Goal: Task Accomplishment & Management: Use online tool/utility

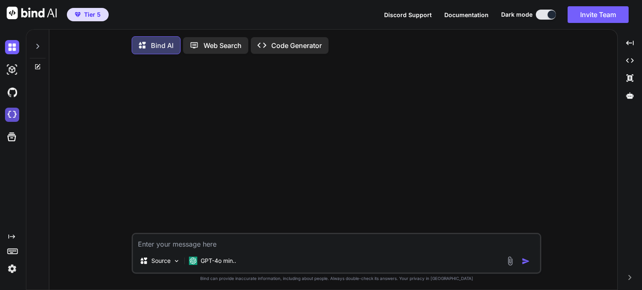
click at [13, 116] on img at bounding box center [12, 115] width 14 height 14
type textarea "x"
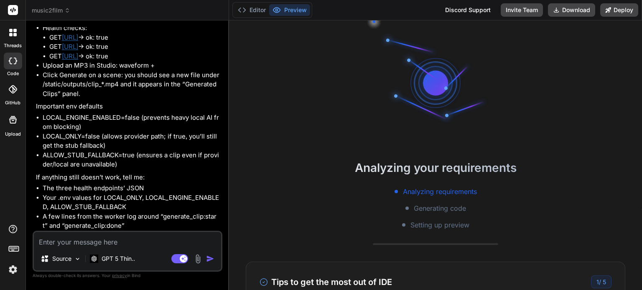
scroll to position [72, 0]
click at [572, 13] on button "Download" at bounding box center [571, 9] width 47 height 13
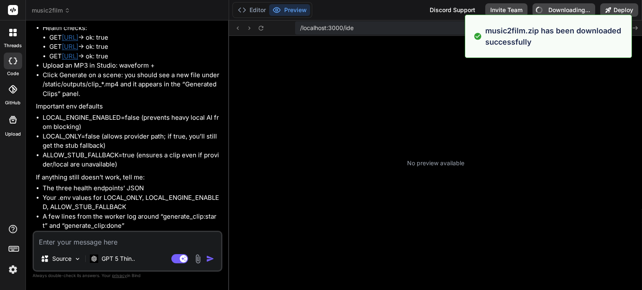
scroll to position [136, 0]
type textarea "x"
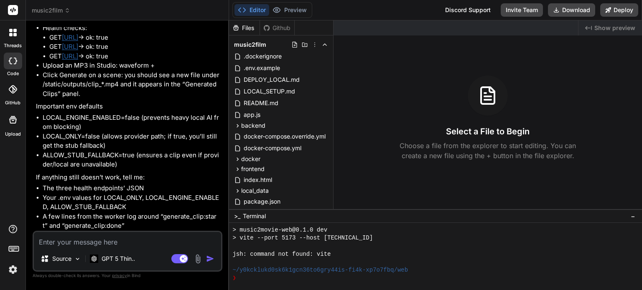
click at [132, 245] on textarea at bounding box center [127, 239] width 187 height 15
type textarea "i"
type textarea "x"
type textarea "i"
type textarea "x"
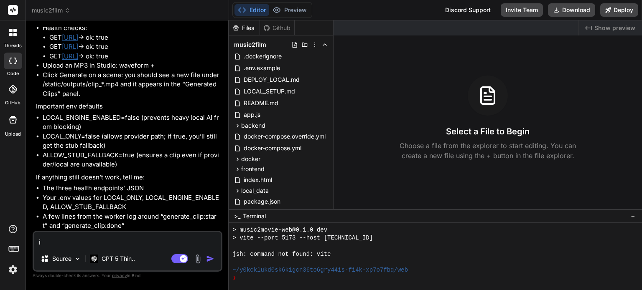
type textarea "i g"
type textarea "x"
type textarea "i go"
type textarea "x"
type textarea "i got"
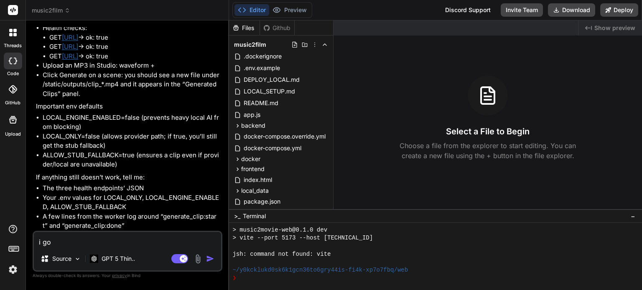
type textarea "x"
type textarea "i got"
type textarea "x"
type textarea "i got e"
type textarea "x"
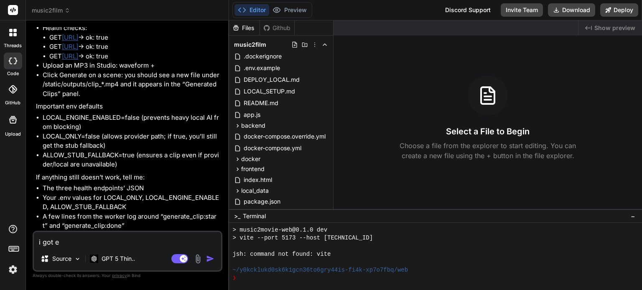
type textarea "i got er"
type textarea "x"
type textarea "i got err"
type textarea "x"
type textarea "i got erro"
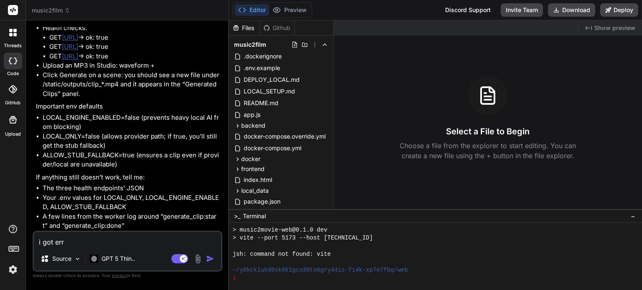
type textarea "x"
type textarea "i got error"
type textarea "x"
type textarea "i got error"
type textarea "x"
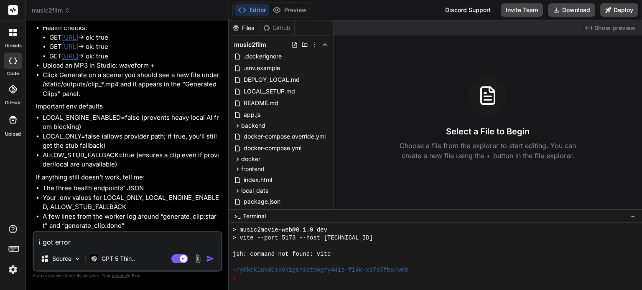
type textarea "i got error w"
type textarea "x"
type textarea "i got error wh"
type textarea "x"
type textarea "i got error whe"
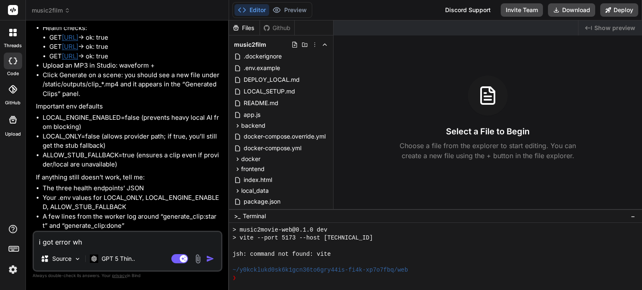
type textarea "x"
type textarea "i got error when"
type textarea "x"
type textarea "i got error when"
type textarea "x"
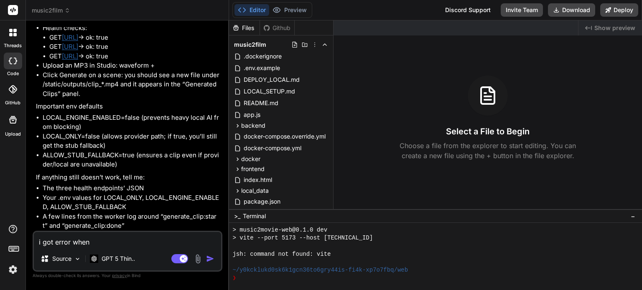
type textarea "i got error when r"
type textarea "x"
type textarea "i got error when ru"
type textarea "x"
type textarea "i got error when run"
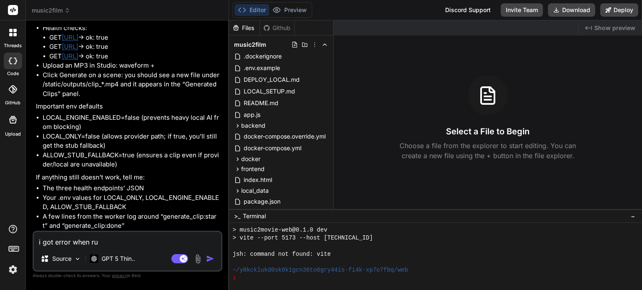
type textarea "x"
type textarea "i got error when run"
type textarea "x"
type textarea "i got error when run d"
type textarea "x"
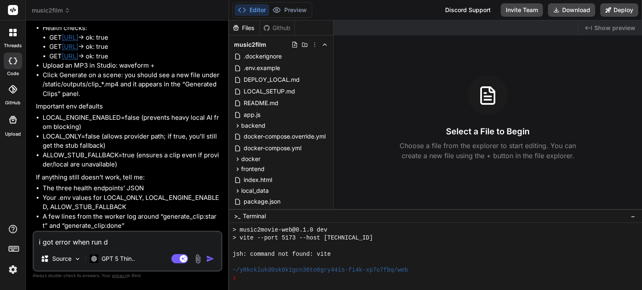
type textarea "i got error when run do"
type textarea "x"
type textarea "i got error when run doc"
type textarea "x"
type textarea "i got error when run dock"
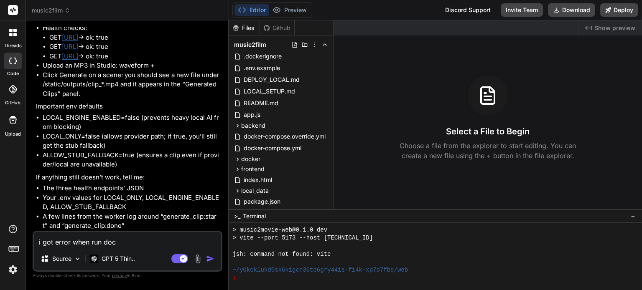
type textarea "x"
type textarea "i got error when run docke"
type textarea "x"
type textarea "i got error when run docker"
type textarea "x"
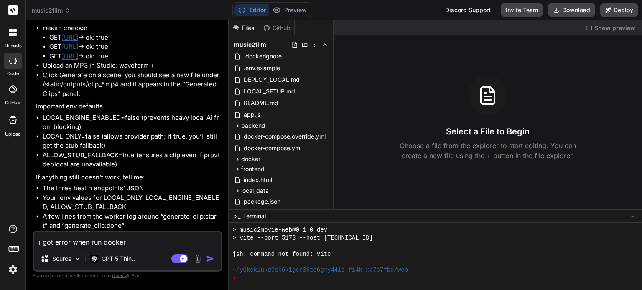
type textarea "i got error when run docker"
type textarea "x"
type textarea "i got error when run docker l"
type textarea "x"
type textarea "i got error when run docker li"
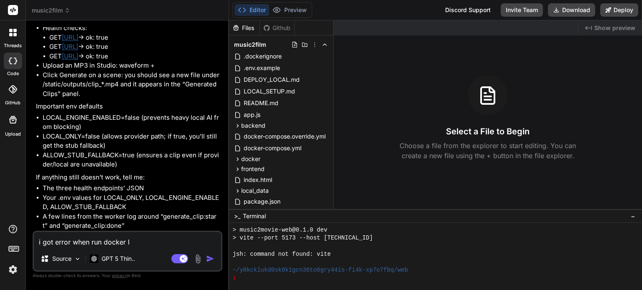
type textarea "x"
type textarea "i got error when run docker lik"
type textarea "x"
type textarea "i got error when run docker like"
type textarea "x"
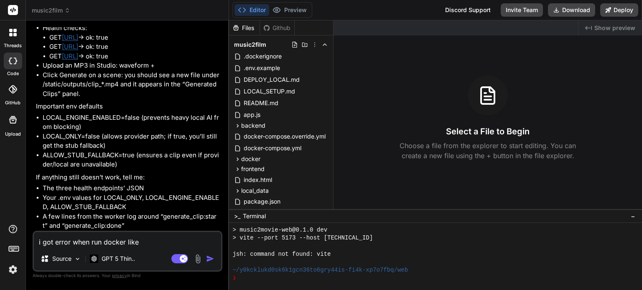
type textarea "i got error when run docker like"
type textarea "x"
type textarea "i got error when run docker like t"
type textarea "x"
type textarea "i got error when run docker like th"
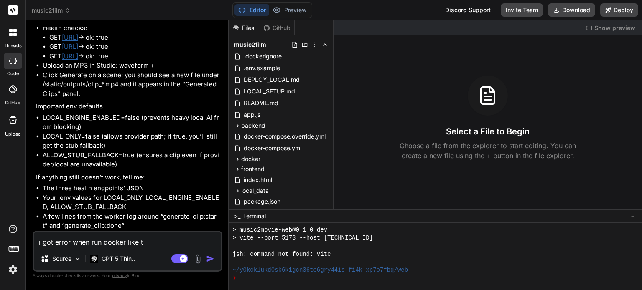
type textarea "x"
type textarea "i got error when run docker like thi"
type textarea "x"
type textarea "i got error when run docker like this"
type textarea "x"
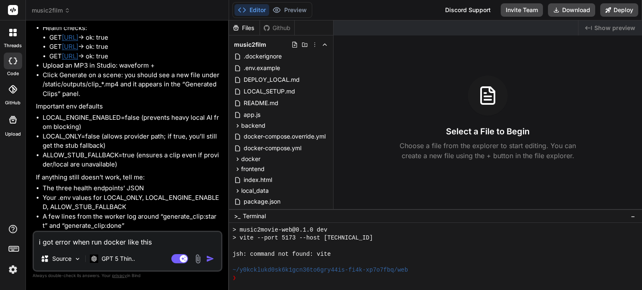
type textarea "i got error when run docker like this"
type textarea "x"
type textarea "i got error when run docker like this ""
type textarea "x"
type textarea "i got error when run docker like this """
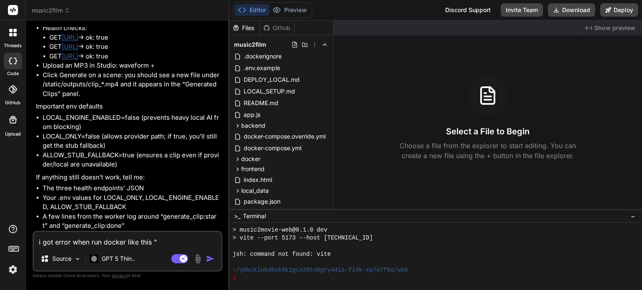
type textarea "x"
paste textarea "=> [worker] resolving provenance for metadata file 0.0s time="2025-09-26T19:46:…"
type textarea "i got error when run docker like this " => [worker] resolving provenance for me…"
type textarea "x"
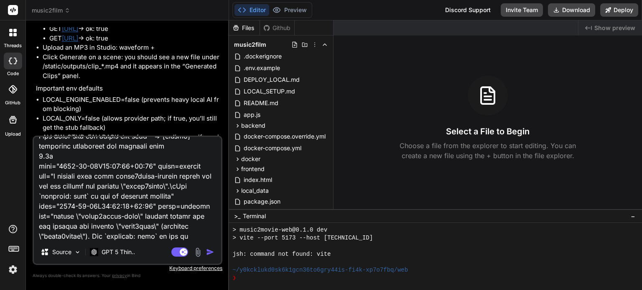
scroll to position [0, 0]
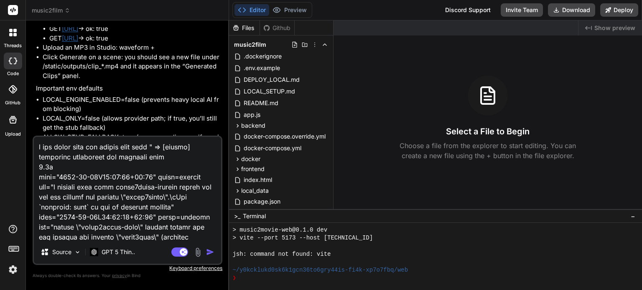
click at [126, 148] on textarea at bounding box center [127, 189] width 187 height 104
type textarea "i got error when run docker clike this " => [worker] resolving provenance for m…"
type textarea "x"
type textarea "i got error when run docker colike this " => [worker] resolving provenance for …"
type textarea "x"
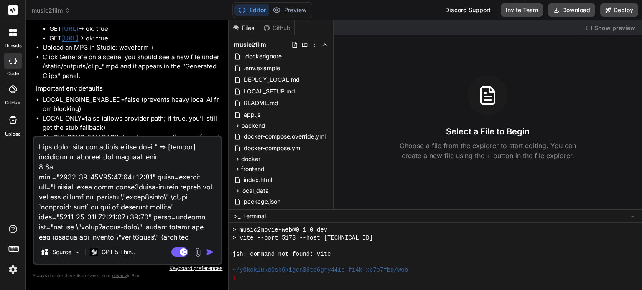
type textarea "i got error when run docker comlike this " => [worker] resolving provenance for…"
type textarea "x"
type textarea "i got error when run docker complike this " => [worker] resolving provenance fo…"
type textarea "x"
type textarea "i got error when run docker compolike this " => [worker] resolving provenance f…"
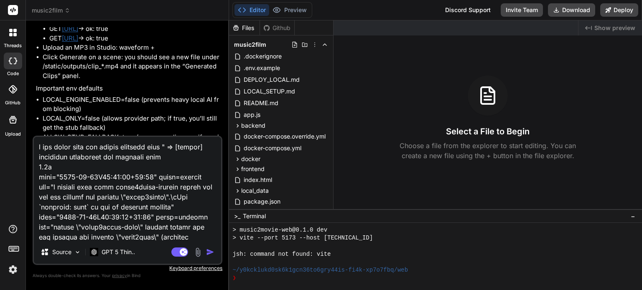
type textarea "x"
type textarea "i got error when run docker composlike this " => [worker] resolving provenance …"
type textarea "x"
type textarea "i got error when run docker composelike this " => [worker] resolving provenance…"
type textarea "x"
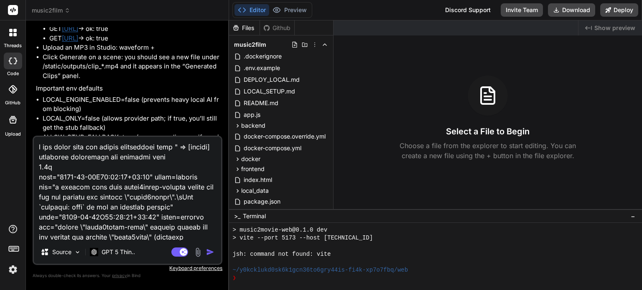
type textarea "i got error when run docker compose like this " => [worker] resolving provenanc…"
type textarea "x"
type textarea "i got error when run docker compose ulike this " => [worker] resolving provenan…"
type textarea "x"
type textarea "i got error when run docker compose uplike this " => [worker] resolving provena…"
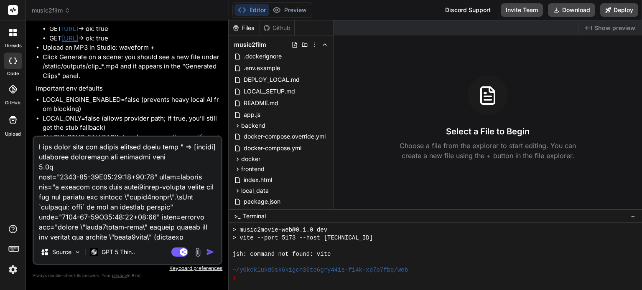
type textarea "x"
type textarea "i got error when run docker compose up like this " => [worker] resolving proven…"
type textarea "x"
type textarea "i got error when run docker compose up -like this " => [worker] resolving prove…"
type textarea "x"
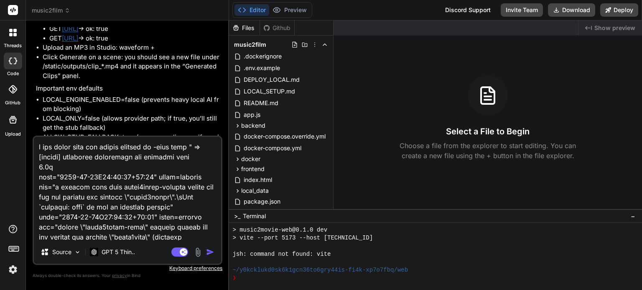
type textarea "i got error when run docker compose up --like this " => [worker] resolving prov…"
type textarea "x"
type textarea "i got error when run docker compose up --blike this " => [worker] resolving pro…"
type textarea "x"
type textarea "i got error when run docker compose up --bulike this " => [worker] resolving pr…"
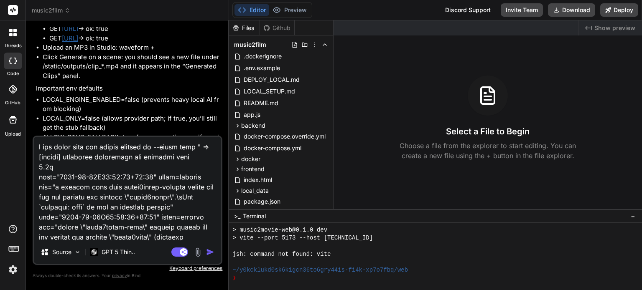
type textarea "x"
type textarea "i got error when run docker compose up --builike this " => [worker] resolving p…"
type textarea "x"
type textarea "i got error when run docker compose up --buillike this " => [worker] resolving …"
type textarea "x"
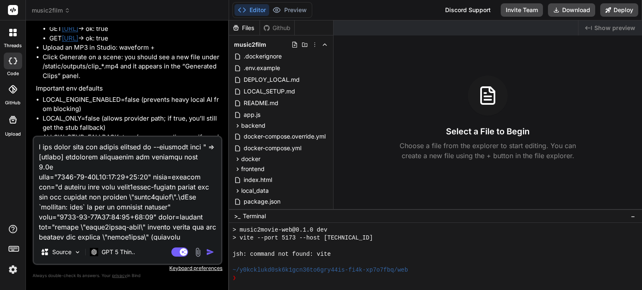
type textarea "i got error when run docker compose up --buildlike this " => [worker] resolving…"
type textarea "x"
type textarea "i got error when run docker compose up --build like this " => [worker] resolvin…"
type textarea "x"
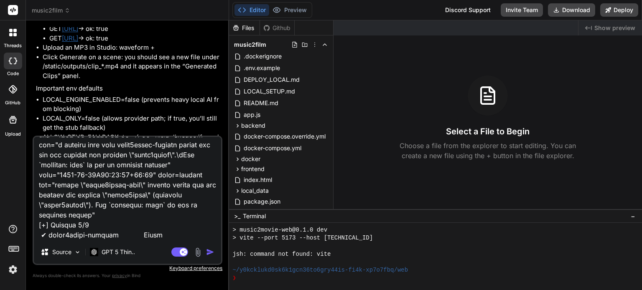
scroll to position [212, 0]
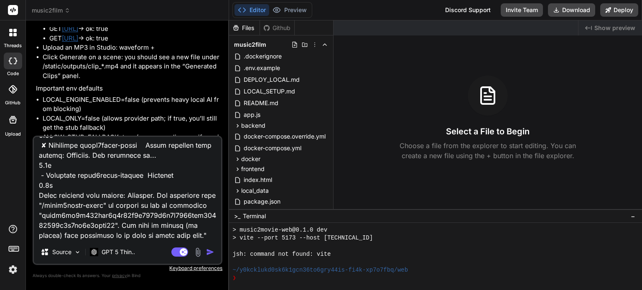
type textarea "i got error when run docker compose up --build like this " => [worker] resolvin…"
click at [208, 252] on img "button" at bounding box center [210, 252] width 8 height 8
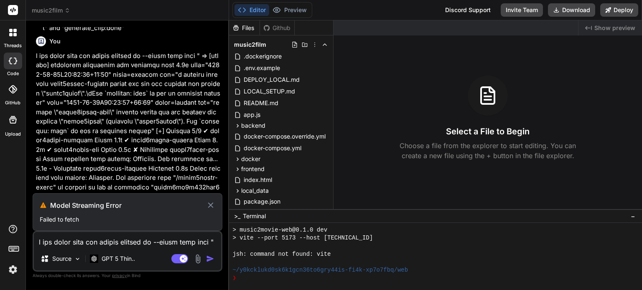
scroll to position [3768, 0]
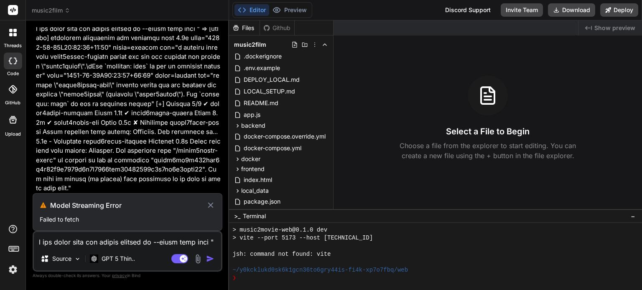
click at [210, 206] on icon at bounding box center [210, 205] width 5 height 5
type textarea "x"
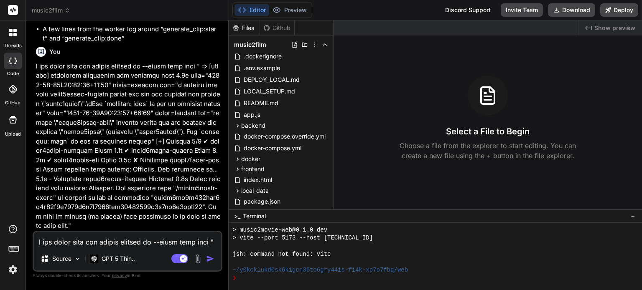
click at [170, 235] on textarea at bounding box center [127, 239] width 187 height 15
click at [169, 226] on p at bounding box center [128, 146] width 185 height 169
click at [211, 259] on img "button" at bounding box center [210, 259] width 8 height 8
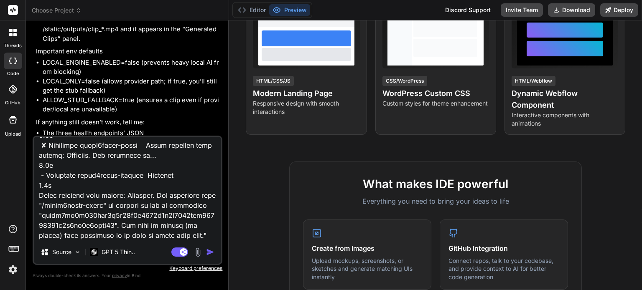
scroll to position [3639, 0]
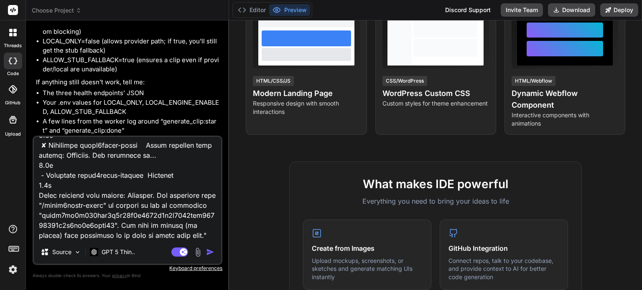
click at [207, 250] on img "button" at bounding box center [210, 252] width 8 height 8
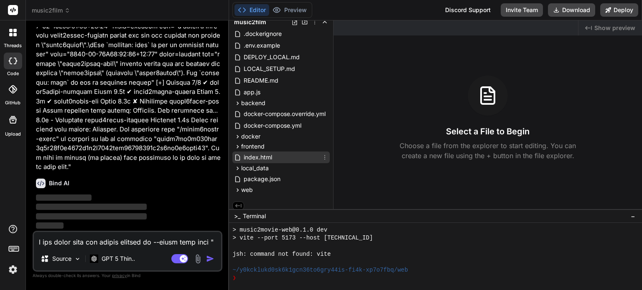
scroll to position [26, 0]
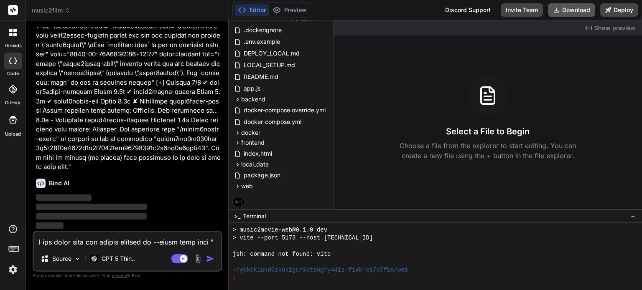
click at [575, 10] on button "Download" at bounding box center [571, 9] width 47 height 13
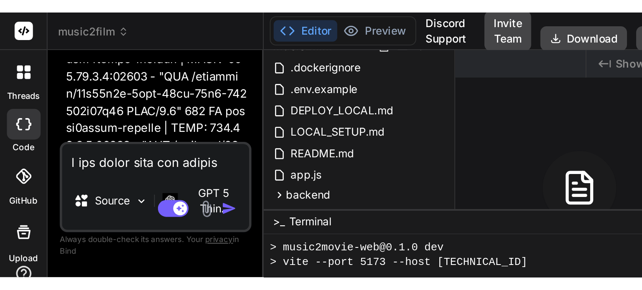
scroll to position [6543, 0]
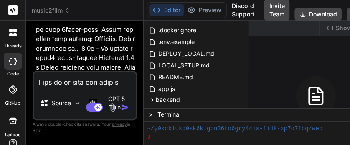
type textarea "x"
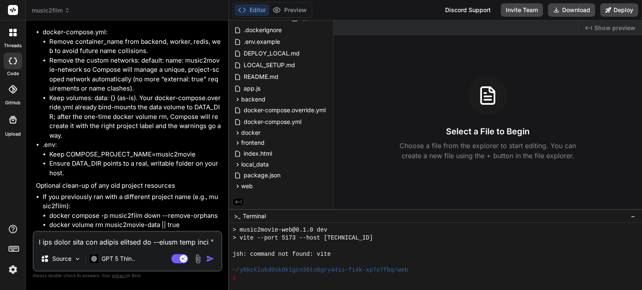
scroll to position [4394, 0]
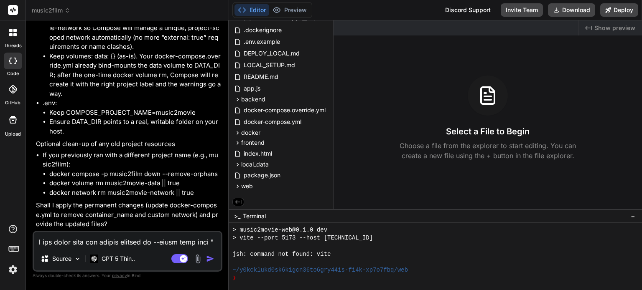
click at [139, 237] on textarea at bounding box center [127, 239] width 187 height 15
type textarea "g"
type textarea "x"
type textarea "go"
type textarea "x"
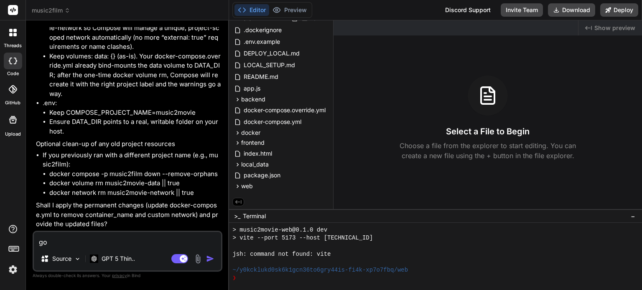
type textarea "go"
type textarea "x"
type textarea "go a"
type textarea "x"
type textarea "go ah"
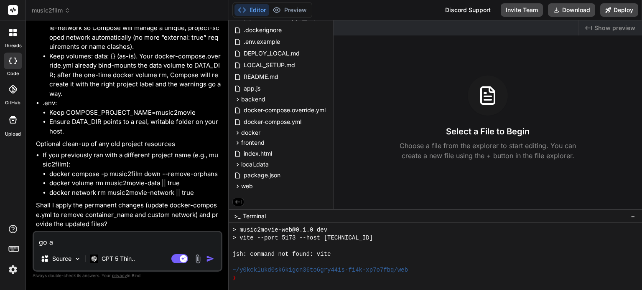
type textarea "x"
type textarea "go ahe"
type textarea "x"
type textarea "go ahea"
type textarea "x"
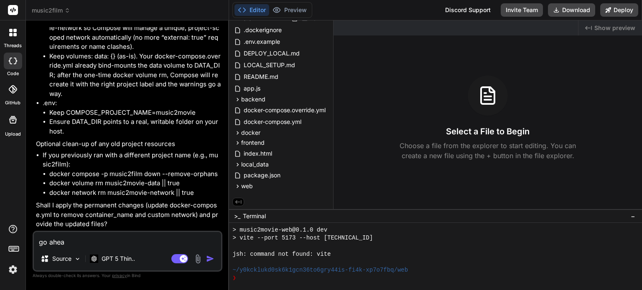
type textarea "go ahead"
type textarea "x"
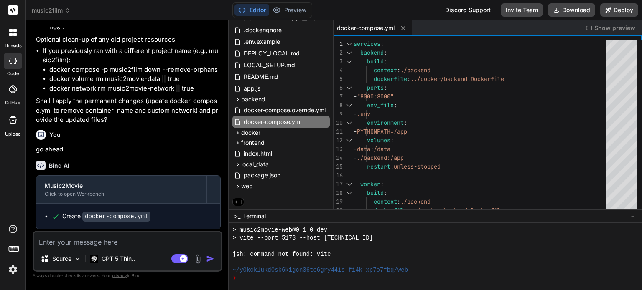
scroll to position [4572, 0]
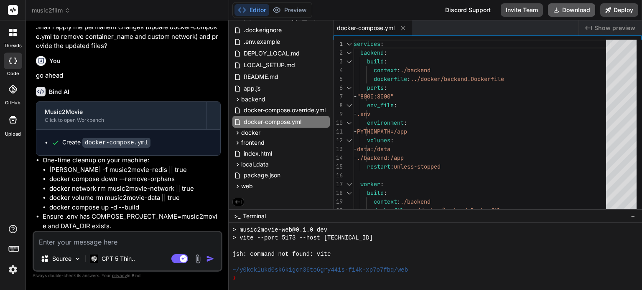
click at [587, 7] on button "Download" at bounding box center [571, 9] width 47 height 13
type textarea "x"
click at [117, 244] on textarea at bounding box center [127, 239] width 187 height 15
type textarea "c"
type textarea "x"
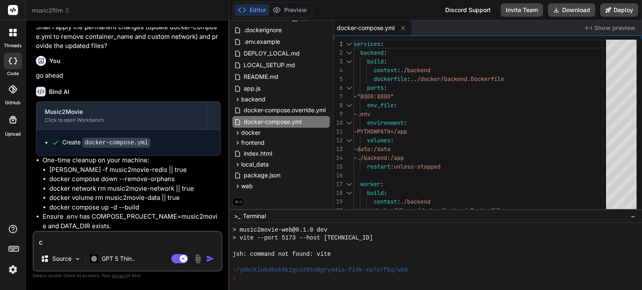
type textarea "ca"
type textarea "x"
type textarea "can"
type textarea "x"
type textarea "cann"
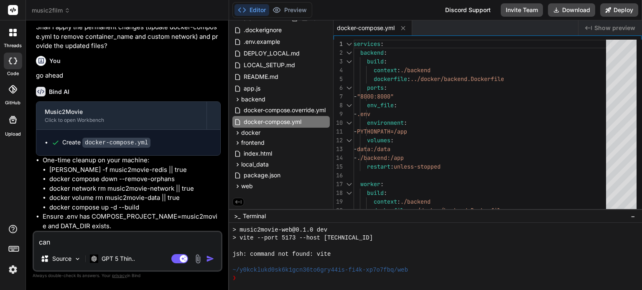
type textarea "x"
type textarea "canno"
type textarea "x"
type textarea "cannot"
type textarea "x"
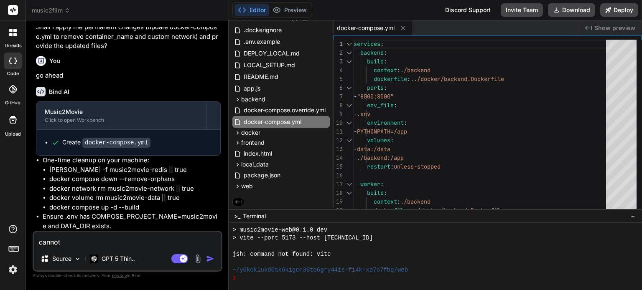
type textarea "cannot"
type textarea "x"
type textarea "cannot u"
type textarea "x"
type textarea "cannot up"
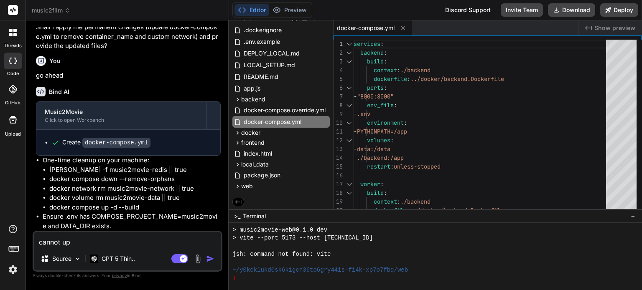
type textarea "x"
type textarea "cannot upp"
type textarea "x"
type textarea "cannot uppl"
type textarea "x"
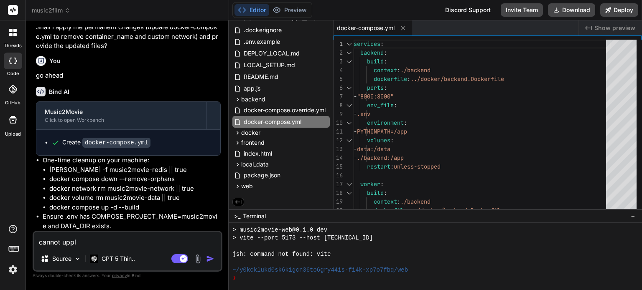
type textarea "cannot upplo"
type textarea "x"
type textarea "cannot uppl"
type textarea "x"
type textarea "cannot upp"
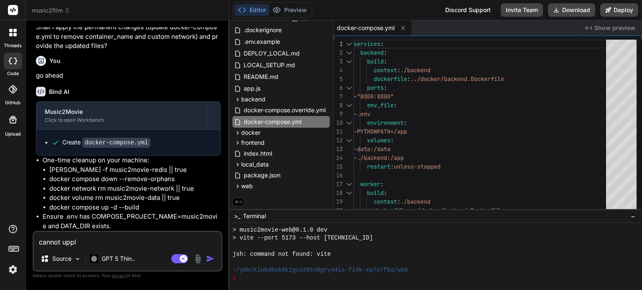
type textarea "x"
type textarea "cannot up"
type textarea "x"
type textarea "cannot upl"
type textarea "x"
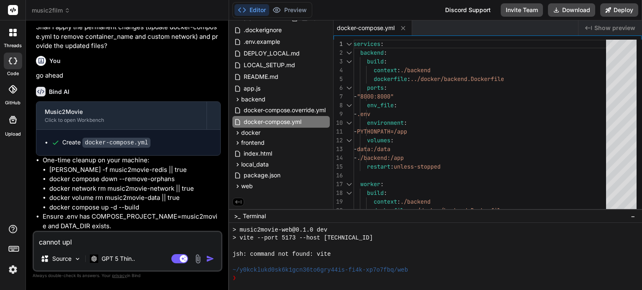
type textarea "cannot uplo"
type textarea "x"
type textarea "cannot uploa"
type textarea "x"
type textarea "cannot upload"
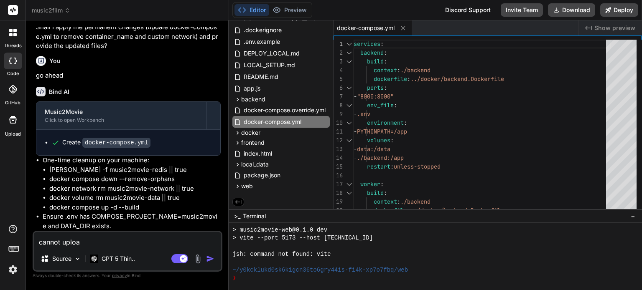
type textarea "x"
type textarea "cannot uploa"
type textarea "x"
type textarea "cannot uplo"
type textarea "x"
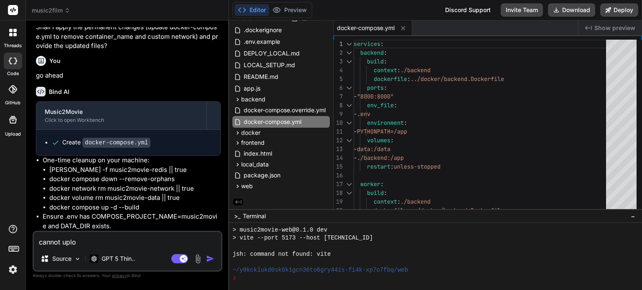
type textarea "cannot upl"
type textarea "x"
type textarea "cannot up"
type textarea "x"
type textarea "cannot u"
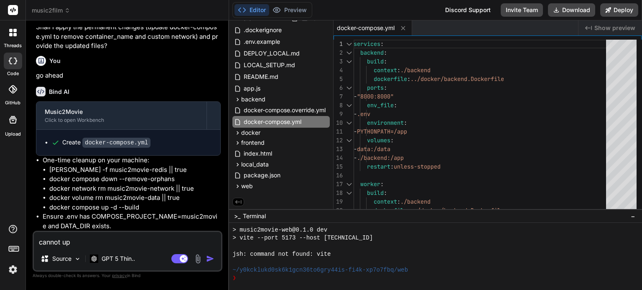
type textarea "x"
type textarea "cannot"
type textarea "x"
type textarea "cannot"
type textarea "x"
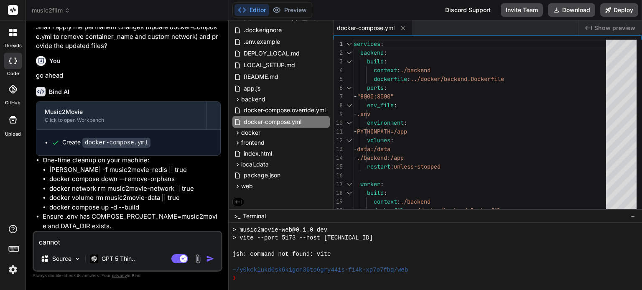
type textarea "canno"
type textarea "x"
type textarea "cann"
type textarea "x"
type textarea "can"
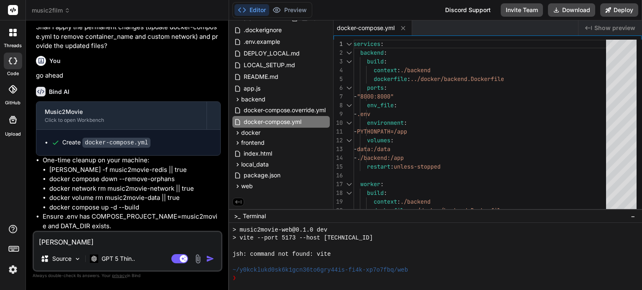
type textarea "x"
type textarea "ca"
type textarea "x"
type textarea "c"
type textarea "x"
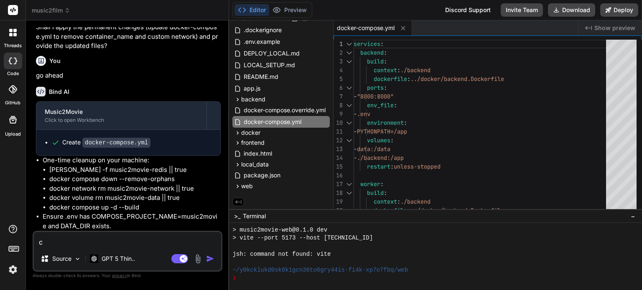
type textarea "x"
type textarea "d"
type textarea "x"
type textarea "du"
type textarea "x"
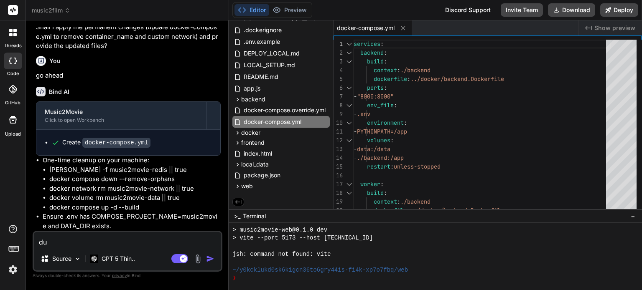
type textarea "dur"
type textarea "x"
type textarea "duri"
type textarea "x"
type textarea "durin"
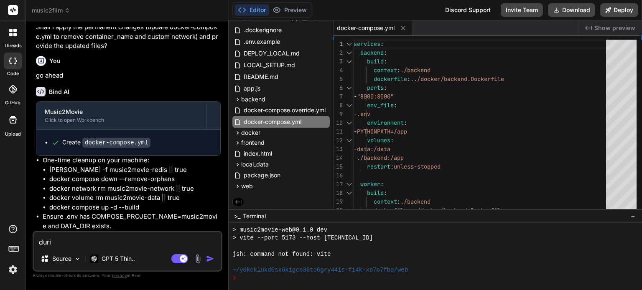
type textarea "x"
type textarea "during"
type textarea "x"
type textarea "during"
type textarea "x"
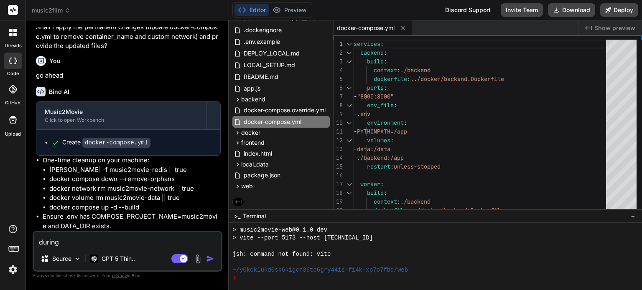
type textarea "during t"
type textarea "x"
type textarea "during te"
type textarea "x"
type textarea "during tes"
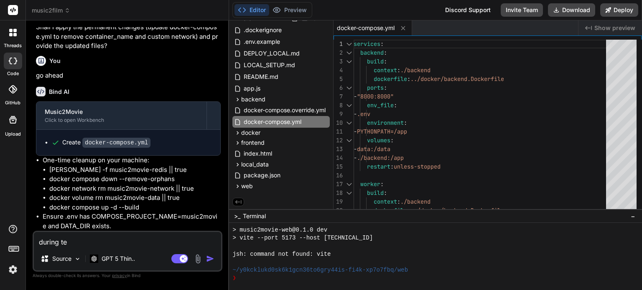
type textarea "x"
type textarea "during test"
type textarea "x"
type textarea "during test"
type textarea "x"
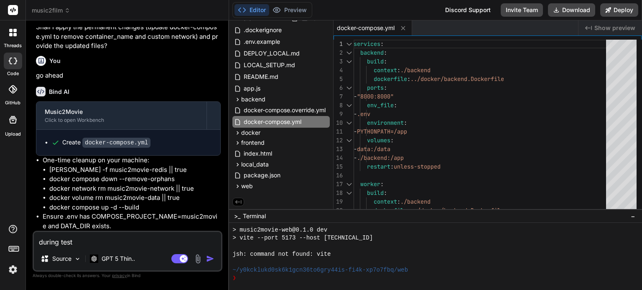
type textarea "during test u"
type textarea "x"
type textarea "during test ul"
type textarea "x"
type textarea "during test u"
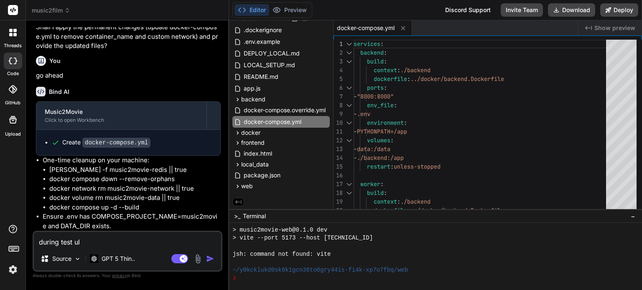
type textarea "x"
type textarea "during test up"
type textarea "x"
type textarea "during test upl"
type textarea "x"
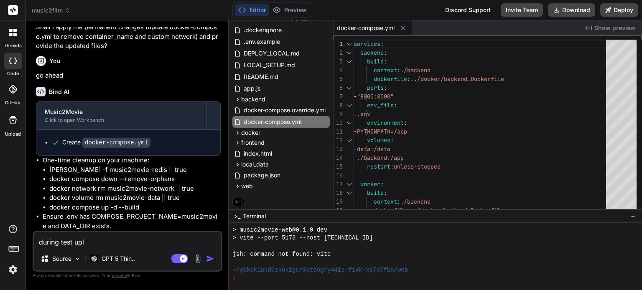
type textarea "during test uplo"
type textarea "x"
type textarea "during test uploa"
type textarea "x"
type textarea "during test upload"
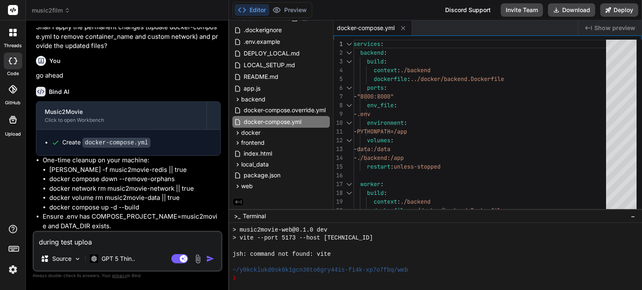
type textarea "x"
type textarea "during test upload"
type textarea "x"
type textarea "during test upload i"
type textarea "x"
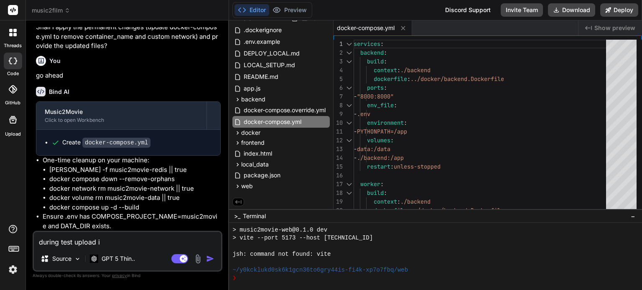
type textarea "during test upload it"
type textarea "x"
type textarea "during test upload it"
type textarea "x"
type textarea "during test upload it w"
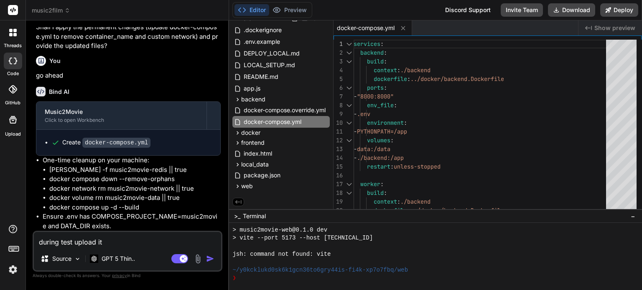
type textarea "x"
type textarea "during test upload it wa"
type textarea "x"
type textarea "during test upload it was"
type textarea "x"
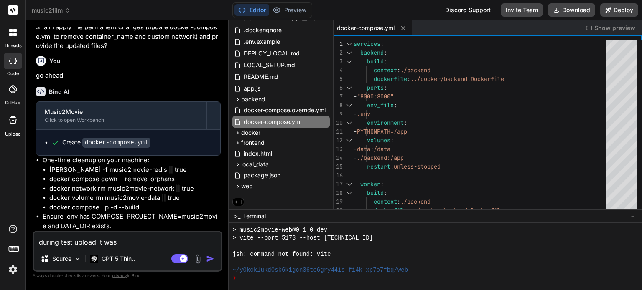
type textarea "during test upload it was"
type textarea "x"
type textarea "during test upload it was f"
type textarea "x"
type textarea "during test upload it was fa"
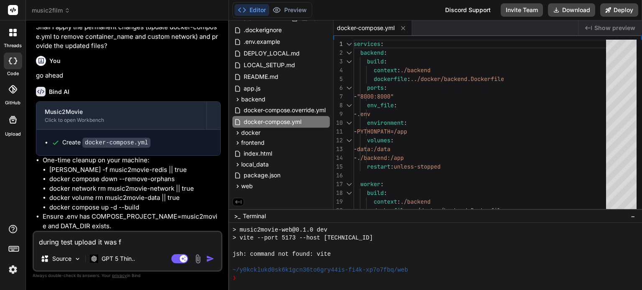
type textarea "x"
type textarea "during test upload it was fai"
type textarea "x"
type textarea "during test upload it was fail"
type textarea "x"
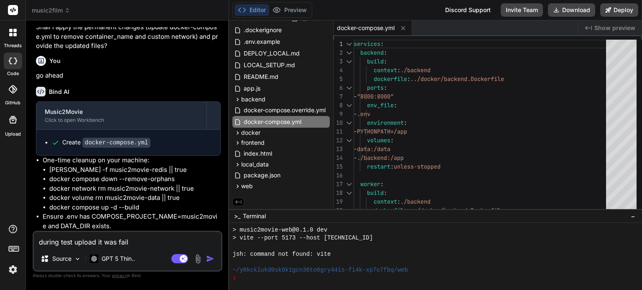
type textarea "during test upload it was faile"
type textarea "x"
type textarea "during test upload it was failed"
type textarea "x"
type textarea "during test upload it was failed"
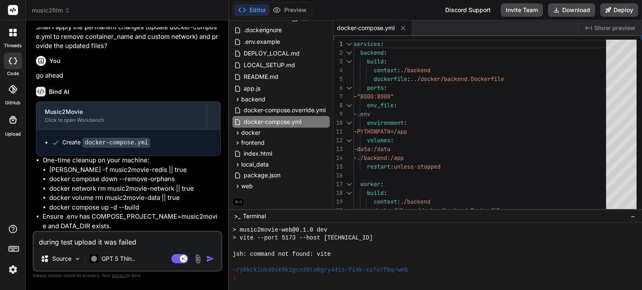
type textarea "x"
type textarea "during test upload it was failed a"
type textarea "x"
type textarea "during test upload it was failed an"
type textarea "x"
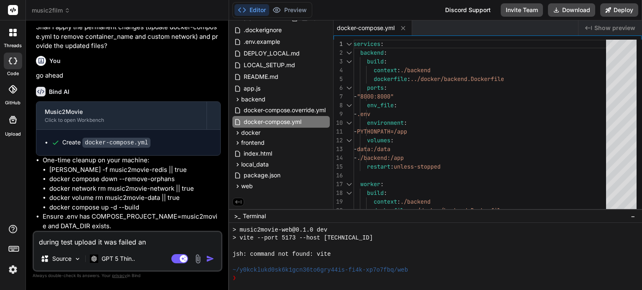
type textarea "during test upload it was failed and"
type textarea "x"
type textarea "during test upload it was failed and"
type textarea "x"
type textarea "during test upload it was failed and t"
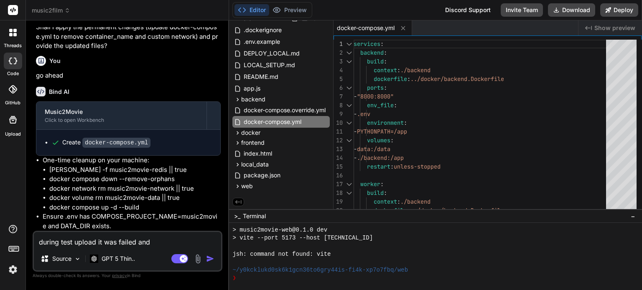
type textarea "x"
type textarea "during test upload it was failed and th"
type textarea "x"
type textarea "during test upload it was failed and the"
type textarea "x"
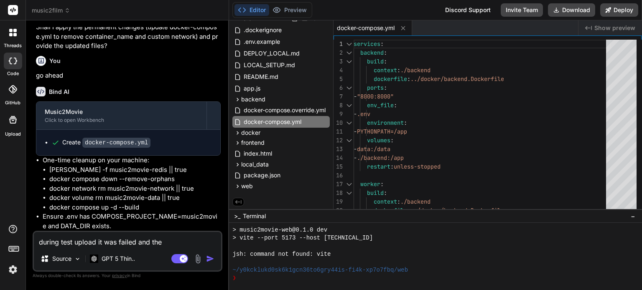
type textarea "during test upload it was failed and the"
type textarea "x"
type textarea "during test upload it was failed and the r"
type textarea "x"
type textarea "during test upload it was failed and the rr"
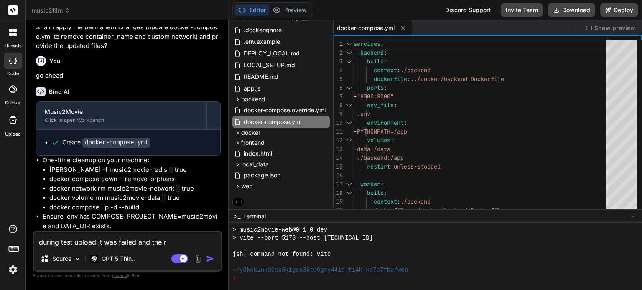
type textarea "x"
type textarea "during test upload it was failed and the rro"
type textarea "x"
type textarea "during test upload it was failed and the rr"
type textarea "x"
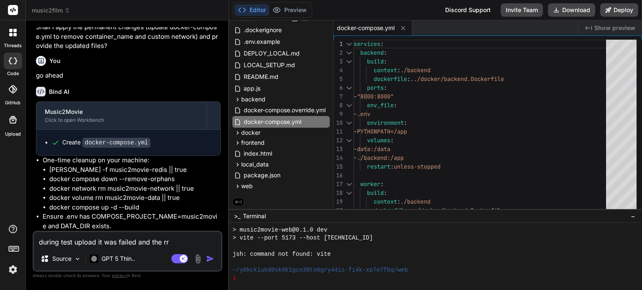
type textarea "during test upload it was failed and the r"
type textarea "x"
type textarea "during test upload it was failed and the"
type textarea "x"
type textarea "during test upload it was failed and the e"
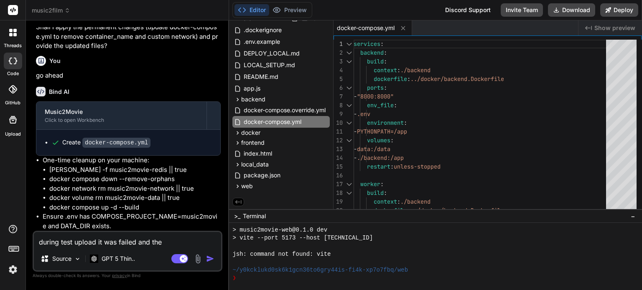
type textarea "x"
type textarea "during test upload it was failed and the er"
type textarea "x"
type textarea "during test upload it was failed and the ero"
type textarea "x"
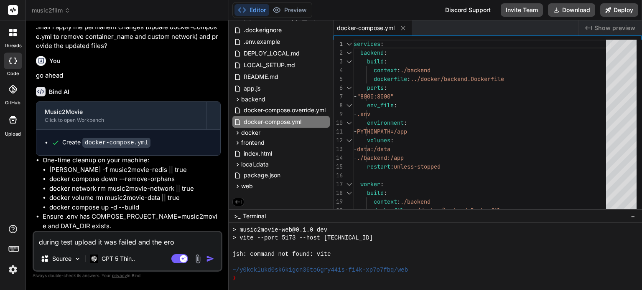
type textarea "during test upload it was failed and the er"
type textarea "x"
type textarea "during test upload it was failed and the err"
type textarea "x"
type textarea "during test upload it was failed and the erro"
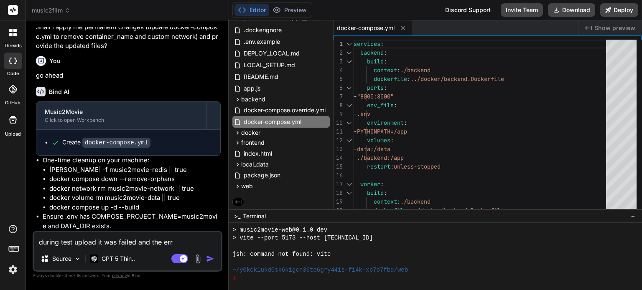
type textarea "x"
type textarea "during test upload it was failed and the errow"
type textarea "x"
type textarea "during test upload it was failed and the errow"
type textarea "x"
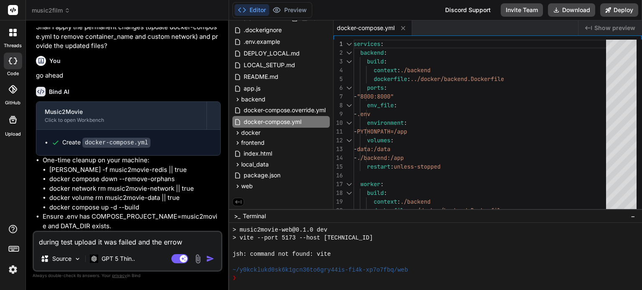
type textarea "during test upload it was failed and the errow"
type textarea "x"
type textarea "during test upload it was failed and the erro"
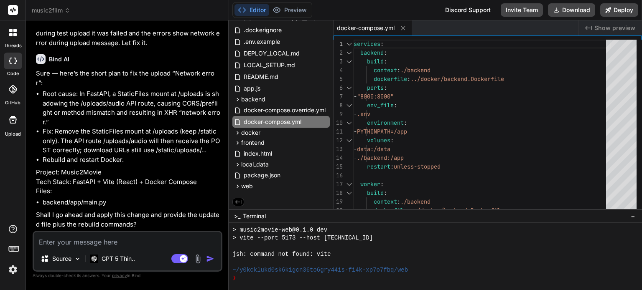
scroll to position [4802, 0]
click at [129, 242] on textarea at bounding box center [127, 239] width 187 height 15
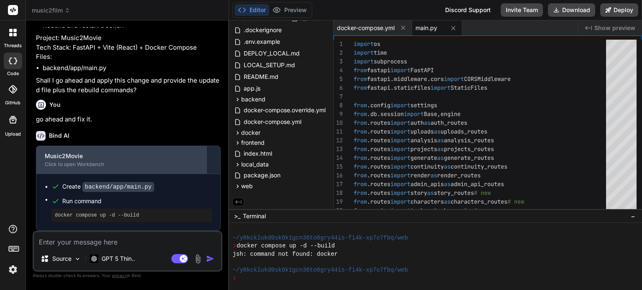
scroll to position [4937, 0]
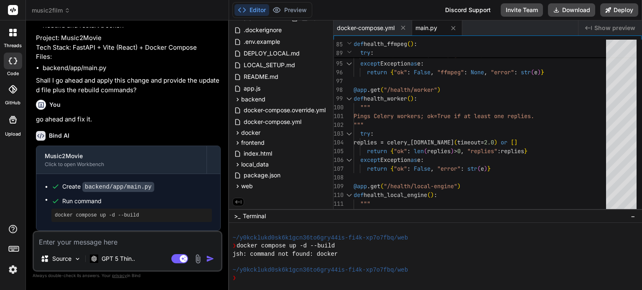
click at [256, 8] on button "Editor" at bounding box center [251, 10] width 35 height 12
click at [107, 218] on pre "docker compose up -d --build" at bounding box center [132, 215] width 154 height 7
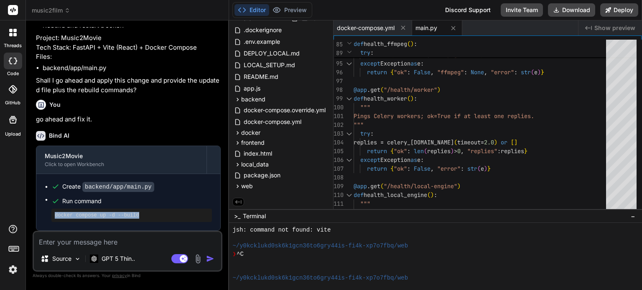
scroll to position [201, 0]
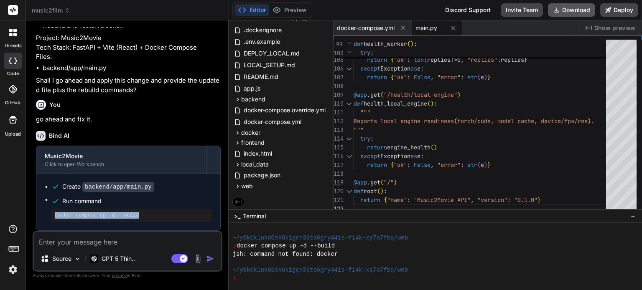
click at [574, 7] on button "Download" at bounding box center [571, 9] width 47 height 13
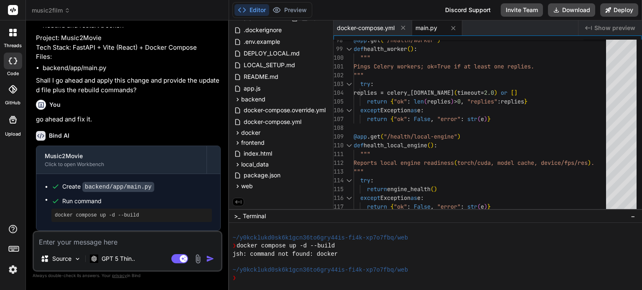
click at [91, 241] on textarea at bounding box center [127, 239] width 187 height 15
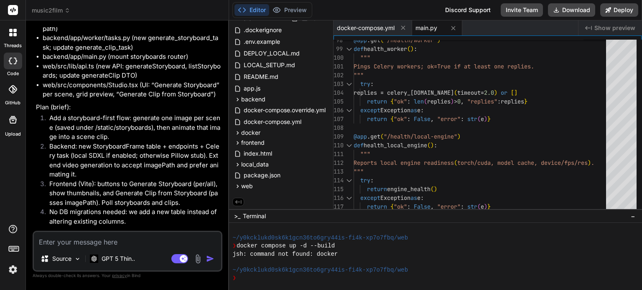
scroll to position [5639, 0]
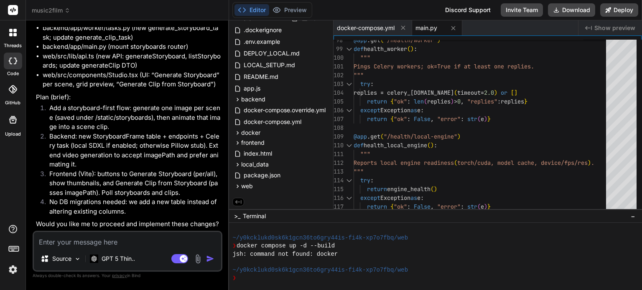
click at [125, 242] on textarea at bounding box center [127, 239] width 187 height 15
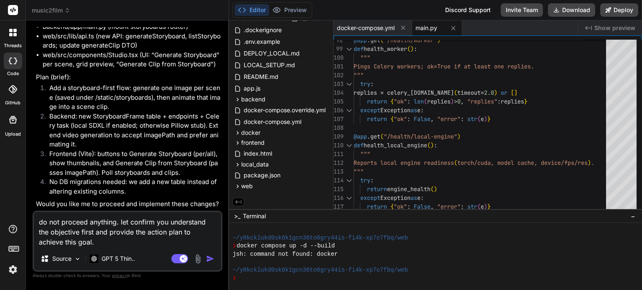
click at [211, 257] on img "button" at bounding box center [210, 259] width 8 height 8
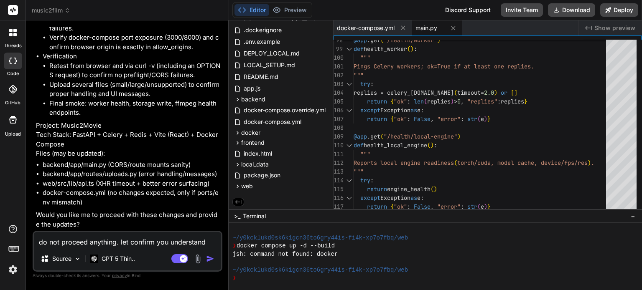
scroll to position [6205, 0]
click at [152, 238] on textarea "do not proceed anything. let confirm you understand the objective first and pro…" at bounding box center [127, 239] width 187 height 15
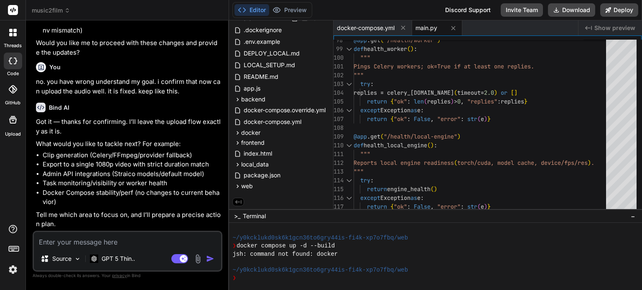
scroll to position [6377, 0]
click at [99, 239] on textarea at bounding box center [127, 239] width 187 height 15
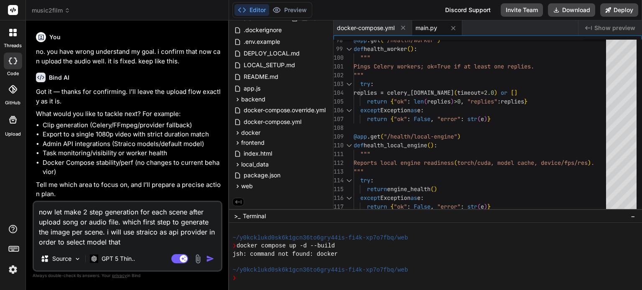
click at [144, 246] on textarea "now let make 2 step generation for each scene after upload song or audio file. …" at bounding box center [127, 224] width 187 height 45
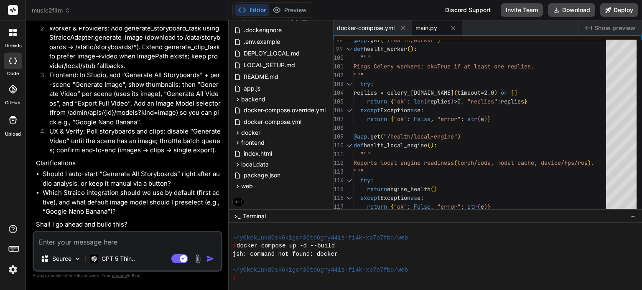
scroll to position [6935, 0]
click at [110, 243] on textarea at bounding box center [127, 239] width 187 height 15
drag, startPoint x: 89, startPoint y: 183, endPoint x: 167, endPoint y: 183, distance: 77.3
click at [167, 183] on li "Should I auto-start “Generate All Storyboards” right after audio analysis, or k…" at bounding box center [132, 179] width 178 height 19
copy li "keep it manual via a button"
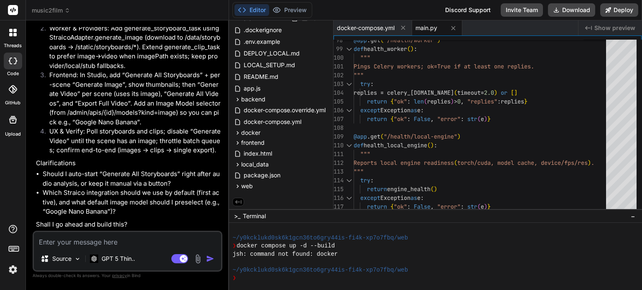
click at [143, 237] on textarea at bounding box center [127, 239] width 187 height 15
paste textarea "keep it manual via a button"
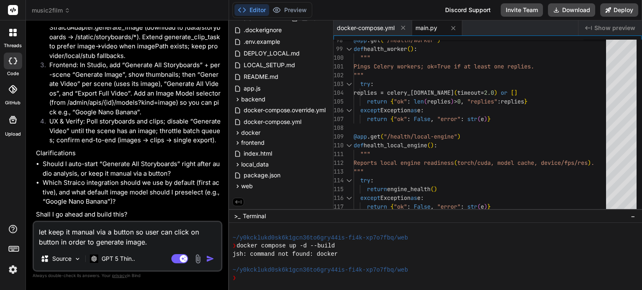
click at [36, 232] on textarea "let keep it manual via a button so user can click on button in order to generat…" at bounding box center [127, 234] width 187 height 25
click at [154, 244] on textarea "let keep it manual via a button so user can click on button in order to generat…" at bounding box center [127, 234] width 187 height 25
click at [37, 230] on textarea "let keep it manual via a button so user can click on button in order to generat…" at bounding box center [127, 234] width 187 height 25
click at [168, 241] on textarea "- let keep it manual via a button so user can click on button in order to gener…" at bounding box center [127, 234] width 187 height 25
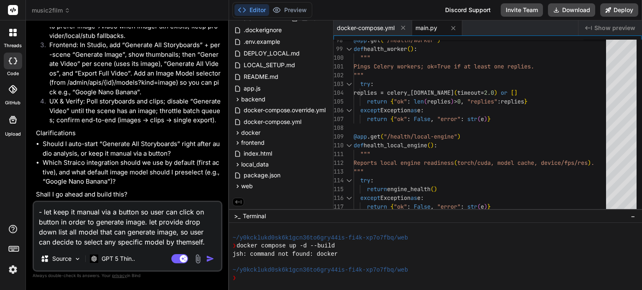
click at [210, 257] on img "button" at bounding box center [210, 259] width 8 height 8
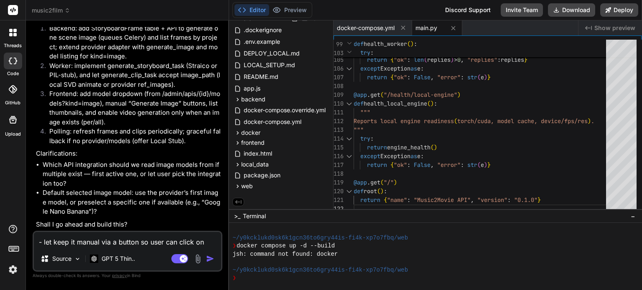
scroll to position [7540, 0]
click at [83, 242] on textarea "- let keep it manual via a button so user can click on button in order to gener…" at bounding box center [127, 239] width 187 height 15
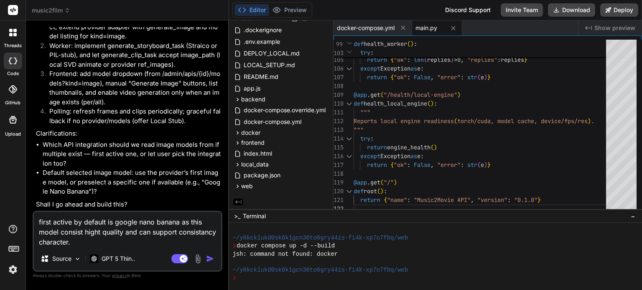
scroll to position [7560, 0]
click at [208, 258] on img "button" at bounding box center [210, 259] width 8 height 8
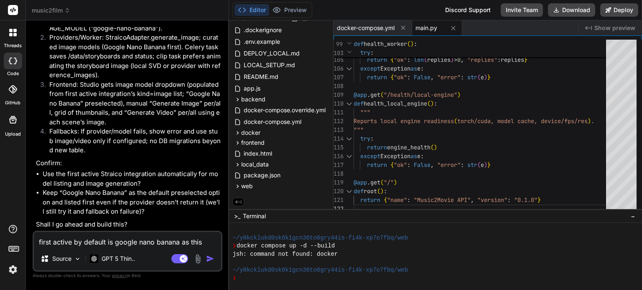
scroll to position [8182, 0]
click at [75, 244] on textarea "first active by default is google nano banana as this model consist hight quali…" at bounding box center [127, 239] width 187 height 15
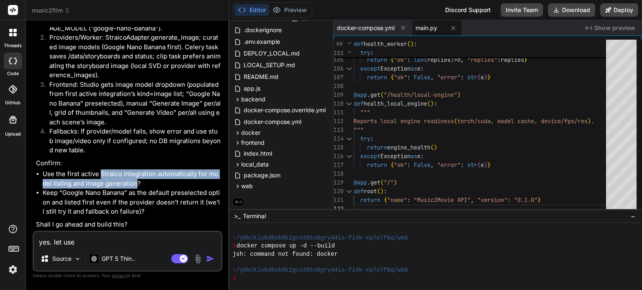
drag, startPoint x: 99, startPoint y: 172, endPoint x: 132, endPoint y: 184, distance: 35.3
click at [132, 184] on li "Use the first active Straico integration automatically for model listing and im…" at bounding box center [132, 179] width 178 height 19
copy li "Straico integration automatically for model listing and image generation"
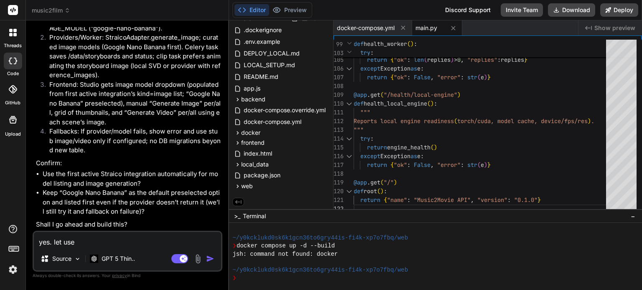
click at [108, 237] on textarea "yes. let use" at bounding box center [127, 239] width 187 height 15
paste textarea "Straico integration automatically for model listing and image generation"
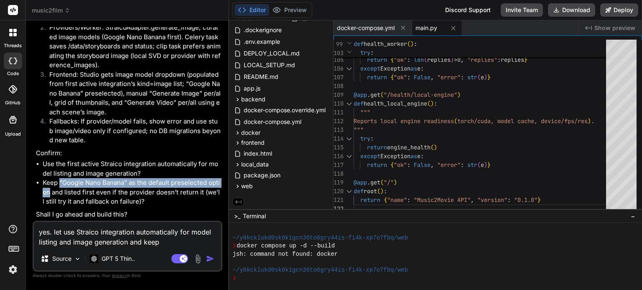
drag, startPoint x: 60, startPoint y: 192, endPoint x: 50, endPoint y: 199, distance: 12.3
click at [50, 199] on li "Keep “Google Nano Banana” as the default preselected option and listed first ev…" at bounding box center [132, 192] width 178 height 28
copy li "“Google Nano Banana” as the default preselected option"
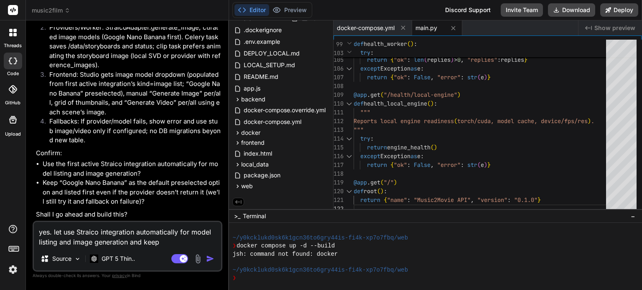
click at [177, 242] on textarea "yes. let use Straico integration automatically for model listing and image gene…" at bounding box center [127, 234] width 187 height 25
paste textarea "“Google Nano Banana” as the default preselected option"
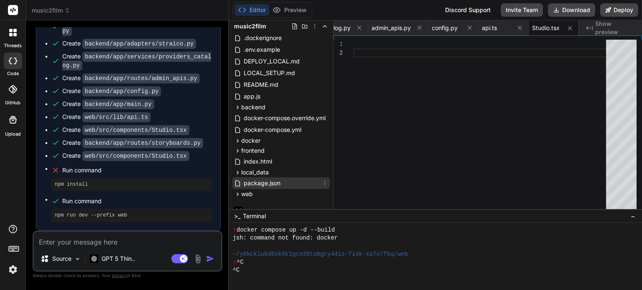
scroll to position [0, 0]
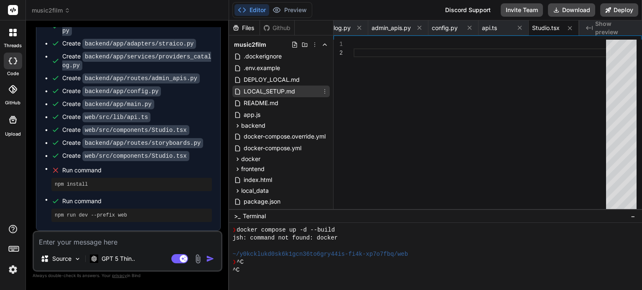
click at [272, 89] on span "LOCAL_SETUP.md" at bounding box center [269, 91] width 53 height 10
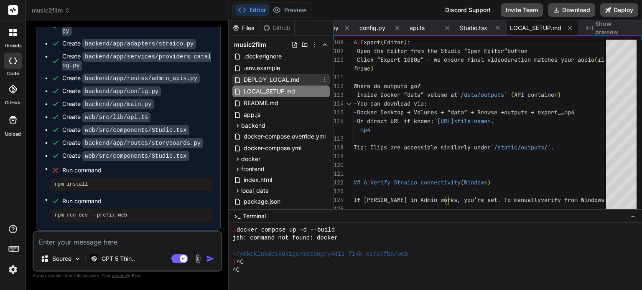
click at [268, 78] on span "DEPLOY_LOCAL.md" at bounding box center [272, 80] width 58 height 10
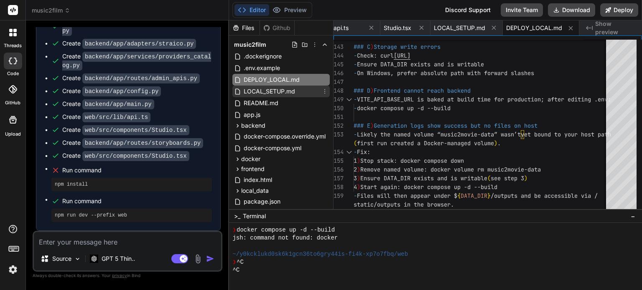
click at [297, 94] on div "LOCAL_SETUP.md" at bounding box center [280, 92] width 97 height 12
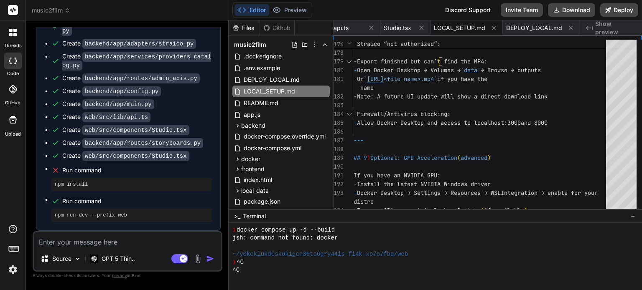
click at [281, 268] on div "^C" at bounding box center [430, 271] width 396 height 8
click at [89, 216] on pre "npm run dev --prefix web" at bounding box center [132, 215] width 154 height 7
copy pre "-"
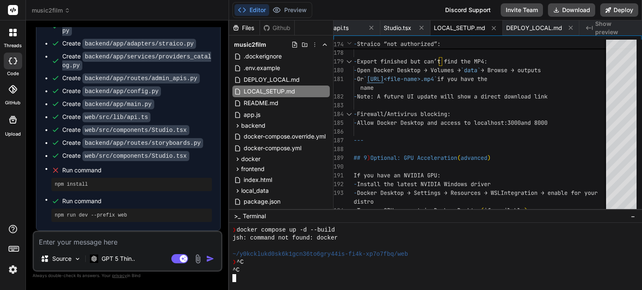
click at [351, 269] on div "^C" at bounding box center [430, 271] width 396 height 8
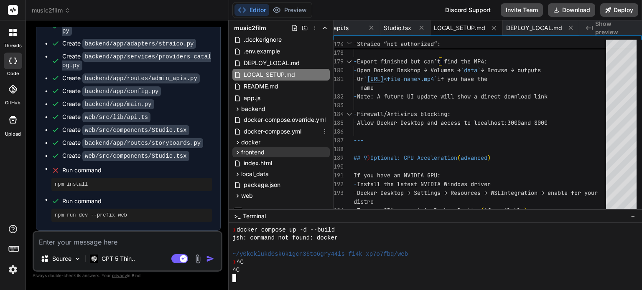
scroll to position [26, 0]
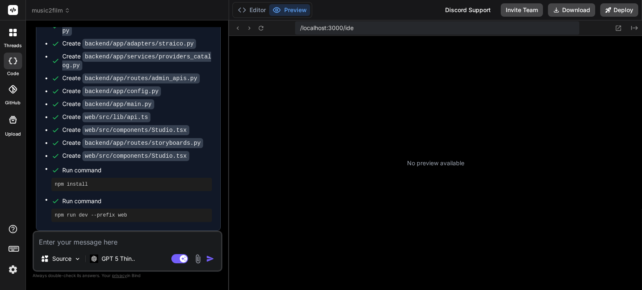
scroll to position [136, 0]
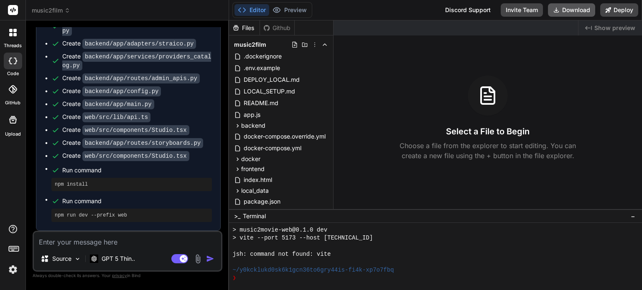
click at [577, 7] on button "Download" at bounding box center [571, 9] width 47 height 13
click at [268, 79] on span "DEPLOY_LOCAL.md" at bounding box center [272, 80] width 58 height 10
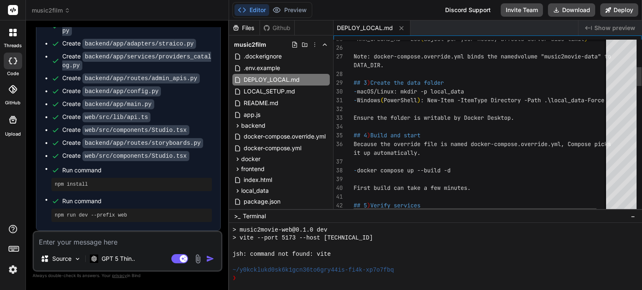
type textarea "x"
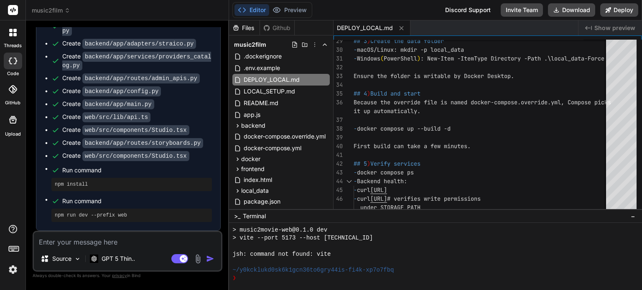
click at [164, 246] on textarea at bounding box center [127, 239] width 187 height 15
type textarea "w"
type textarea "x"
type textarea "wh"
type textarea "x"
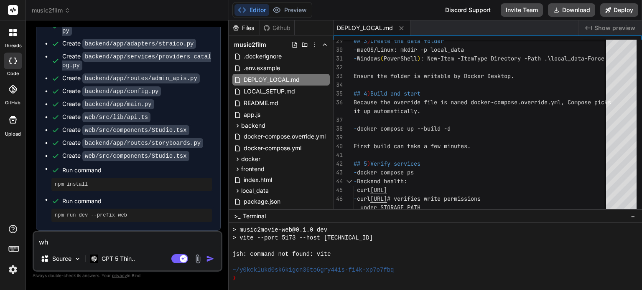
type textarea "whe"
type textarea "x"
type textarea "whe"
type textarea "x"
type textarea "whe i"
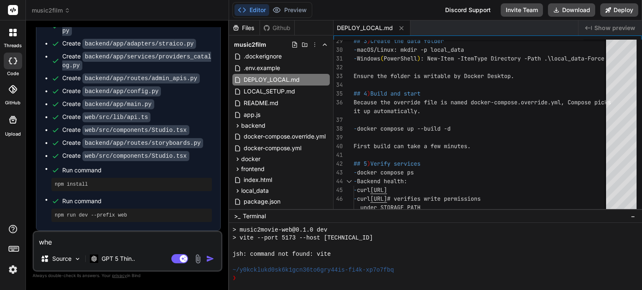
type textarea "x"
type textarea "whe i"
type textarea "x"
type textarea "whe i r"
type textarea "x"
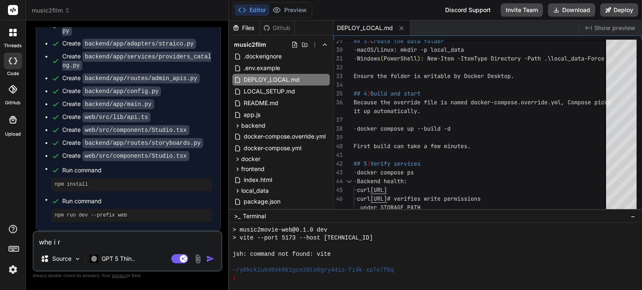
type textarea "whe i ru"
type textarea "x"
type textarea "whe i run"
type textarea "x"
type textarea "whe i run"
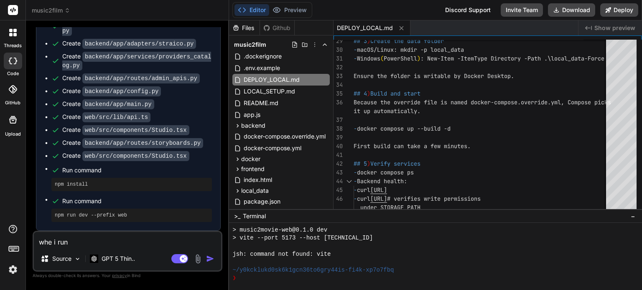
type textarea "x"
type textarea "whe i run d"
type textarea "x"
type textarea "whe i run do"
type textarea "x"
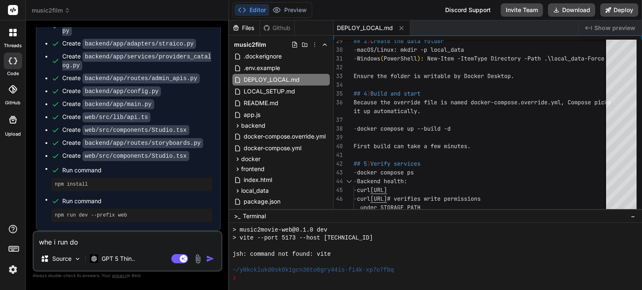
type textarea "whe i run doc"
type textarea "x"
type textarea "whe i run dock"
type textarea "x"
type textarea "whe i run docke"
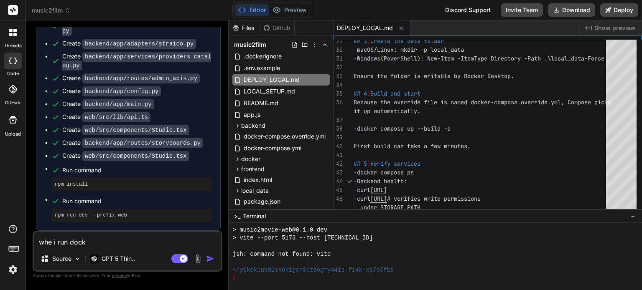
type textarea "x"
type textarea "whe i run docker"
type textarea "x"
type textarea "whe i run docker"
type textarea "x"
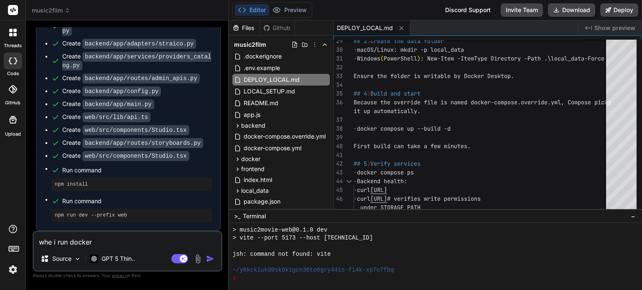
type textarea "whe i run docker c"
type textarea "x"
type textarea "whe i run docker co"
type textarea "x"
type textarea "whe i run docker com"
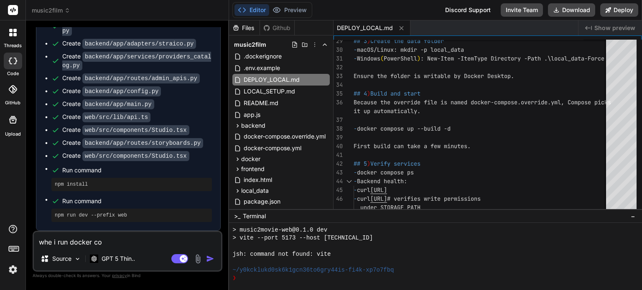
type textarea "x"
type textarea "whe i run docker comp"
type textarea "x"
type textarea "whe i run docker compo"
type textarea "x"
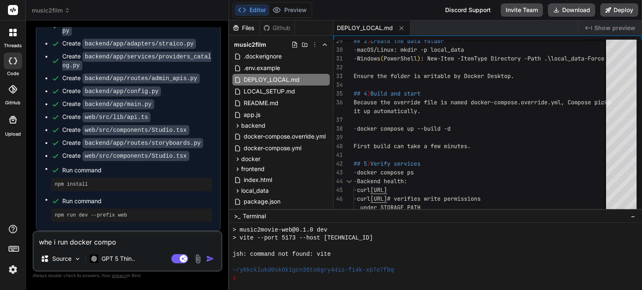
type textarea "whe i run docker compoe"
type textarea "x"
type textarea "whe i run docker compoer"
type textarea "x"
type textarea "whe i run docker compoe"
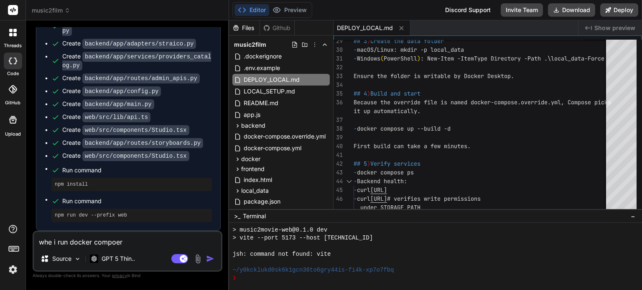
type textarea "x"
type textarea "whe i run docker compo"
type textarea "x"
type textarea "whe i run docker compos"
type textarea "x"
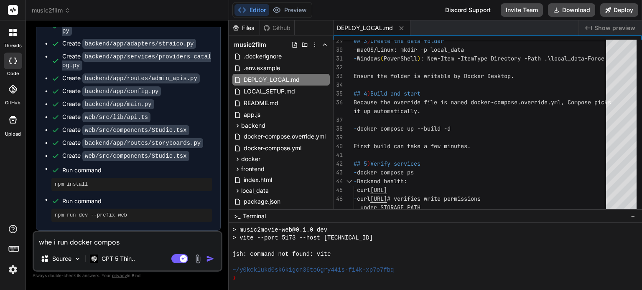
type textarea "whe i run docker compose"
type textarea "x"
type textarea "whe i run docker compose"
type textarea "x"
type textarea "whe i run docker compose u"
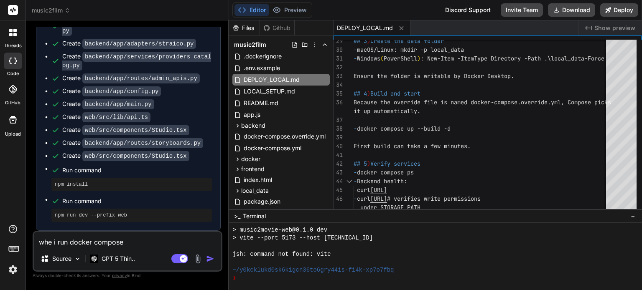
type textarea "x"
type textarea "whe i run docker compose up"
type textarea "x"
type textarea "whe i run docker compose up"
type textarea "x"
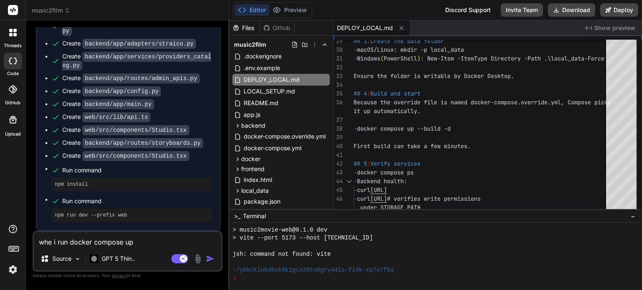
type textarea "whe i run docker compose up -"
type textarea "x"
type textarea "whe i run docker compose up --"
type textarea "x"
type textarea "whe i run docker compose up --b"
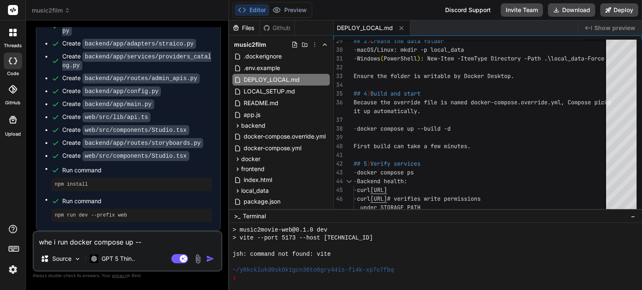
type textarea "x"
type textarea "whe i run docker compose up --bu"
type textarea "x"
type textarea "whe i run docker compose up --bui"
type textarea "x"
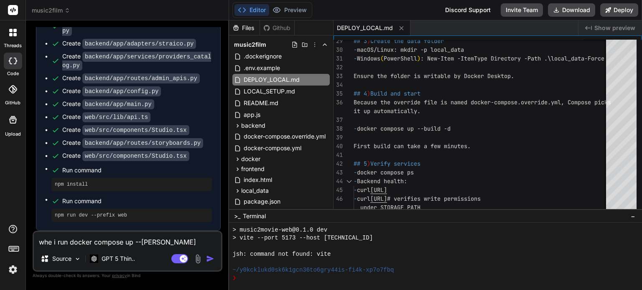
type textarea "whe i run docker compose up --buil"
type textarea "x"
type textarea "whe i run docker compose up --build"
type textarea "x"
type textarea "whe i run docker compose up --build"
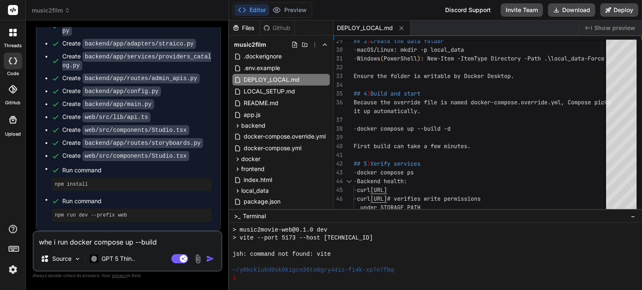
type textarea "x"
type textarea "whe i run docker compose up --build -"
type textarea "x"
type textarea "whe i run docker compose up --build -d"
type textarea "x"
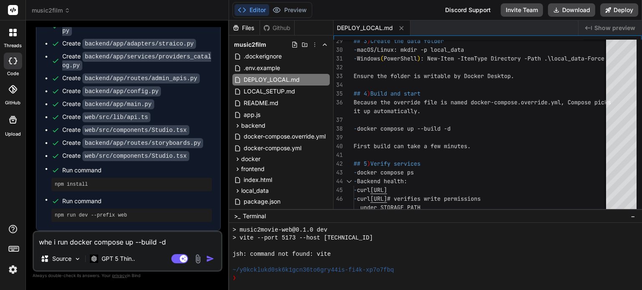
type textarea "whe i run docker compose up --build -d"
type textarea "x"
type textarea "whe i run docker compose up --build -d i"
type textarea "x"
type textarea "whe i run docker compose up --build -d i"
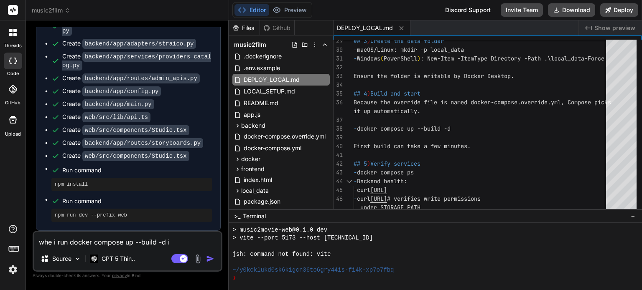
type textarea "x"
type textarea "whe i run docker compose up --build -d i f"
type textarea "x"
type textarea "whe i run docker compose up --build -d i"
type textarea "x"
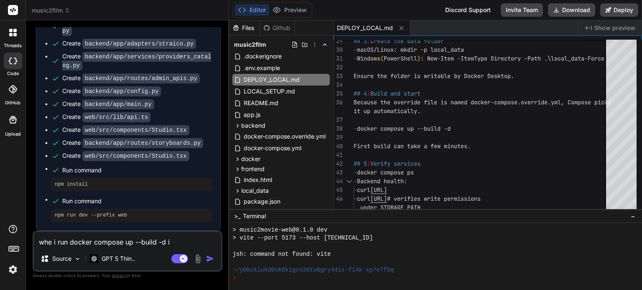
type textarea "whe i run docker compose up --build -d i g"
type textarea "x"
type textarea "whe i run docker compose up --build -d i go"
type textarea "x"
type textarea "whe i run docker compose up --build -d i got"
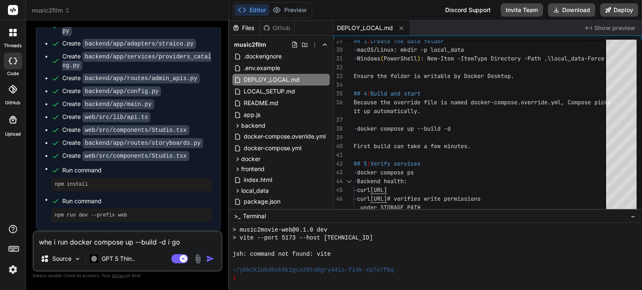
type textarea "x"
type textarea "whe i run docker compose up --build -d i got"
type textarea "x"
type textarea "whe i run docker compose up --build -d i got e"
type textarea "x"
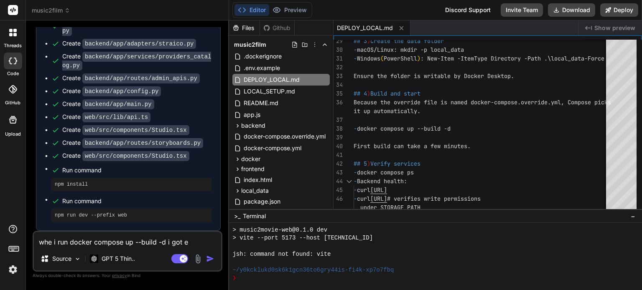
type textarea "whe i run docker compose up --build -d i got eh"
type textarea "x"
type textarea "whe i run docker compose up --build -d i got ehe"
type textarea "x"
type textarea "whe i run docker compose up --build -d i got eh"
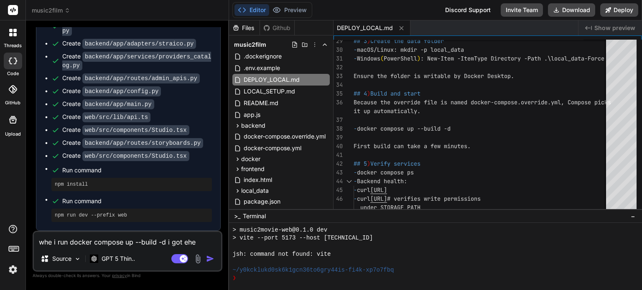
type textarea "x"
type textarea "whe i run docker compose up --build -d i got e"
type textarea "x"
type textarea "whe i run docker compose up --build -d i got"
type textarea "x"
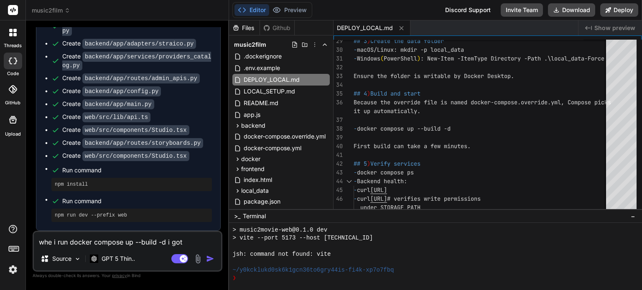
type textarea "whe i run docker compose up --build -d i got t"
type textarea "x"
type textarea "whe i run docker compose up --build -d i got th"
type textarea "x"
type textarea "whe i run docker compose up --build -d i got the"
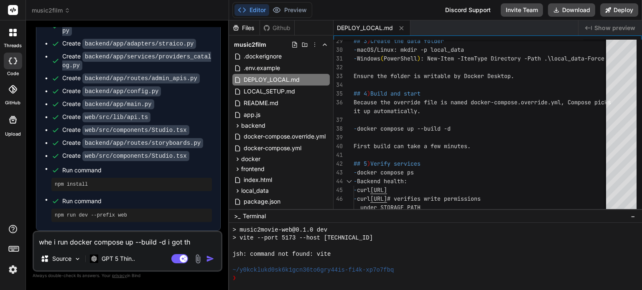
type textarea "x"
type textarea "whe i run docker compose up --build -d i got thes"
type textarea "x"
type textarea "whe i run docker compose up --build -d i got these"
type textarea "x"
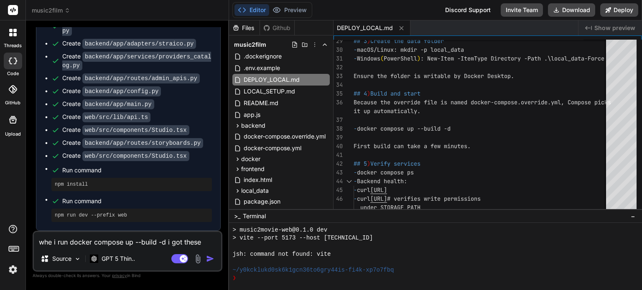
type textarea "whe i run docker compose up --build -d i got these"
type textarea "x"
type textarea "whe i run docker compose up --build -d i got these e"
type textarea "x"
type textarea "whe i run docker compose up --build -d i got these er"
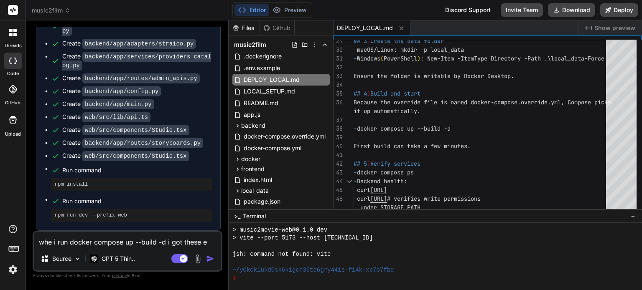
type textarea "x"
type textarea "whe i run docker compose up --build -d i got these err"
type textarea "x"
type textarea "whe i run docker compose up --build -d i got these erro"
type textarea "x"
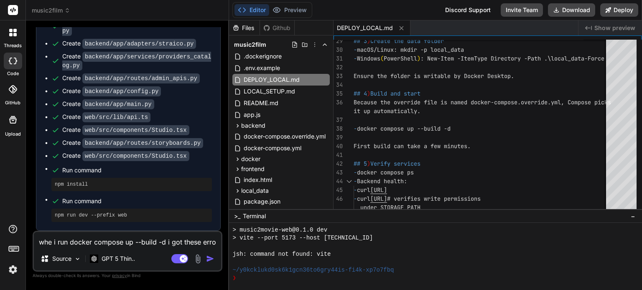
type textarea "whe i run docker compose up --build -d i got these error"
type textarea "x"
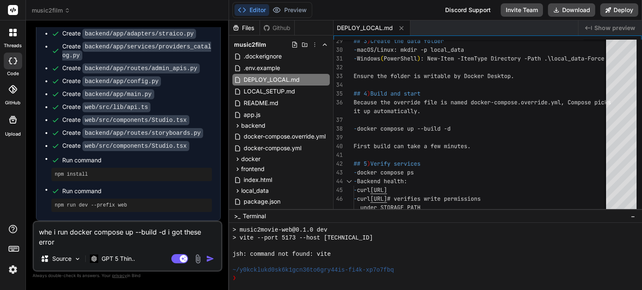
type textarea "whe i run docker compose up --build -d i got these errors"
type textarea "x"
type textarea "whe i run docker compose up --build -d i got these errors"
type textarea "x"
type textarea "whe i run docker compose up --build -d i got these errors ""
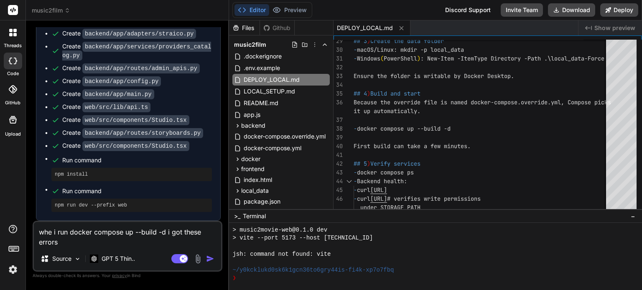
type textarea "x"
type textarea "whe i run docker compose up --build -d i got these errors """
type textarea "x"
paste textarea "C:\Users\USER\music2movie\music2film>docker compose up --build -d [+] Building …"
type textarea "whe i run docker compose up --build -d i got these errors "C:\Users\USER\music2…"
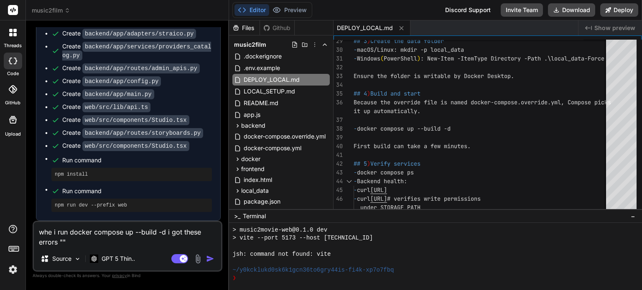
type textarea "x"
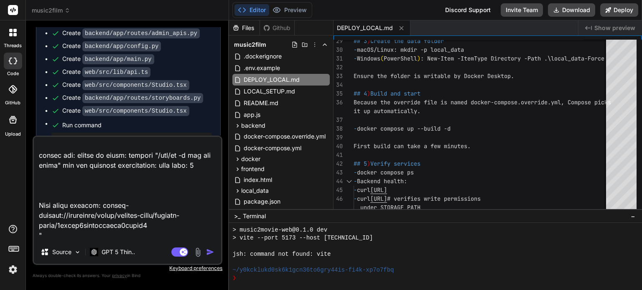
type textarea "whe i run docker compose up --build -d i got these errors "C:\Users\USER\music2…"
type textarea "x"
type textarea "whe i run docker compose up --build -d i got these errors "C:\Users\USER\music2…"
type textarea "x"
type textarea "whe i run docker compose up --build -d i got these errors "C:\Users\USER\music2…"
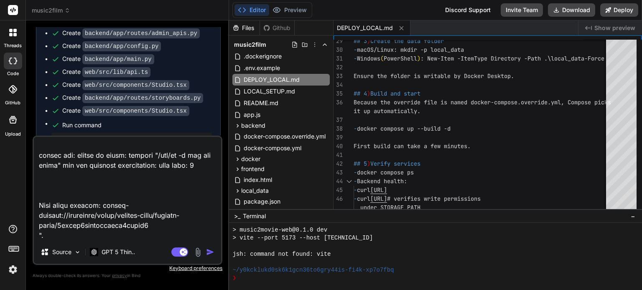
type textarea "x"
type textarea "whe i run docker compose up --build -d i got these errors "C:\Users\USER\music2…"
type textarea "x"
type textarea "whe i run docker compose up --build -d i got these errors "C:\Users\USER\music2…"
type textarea "x"
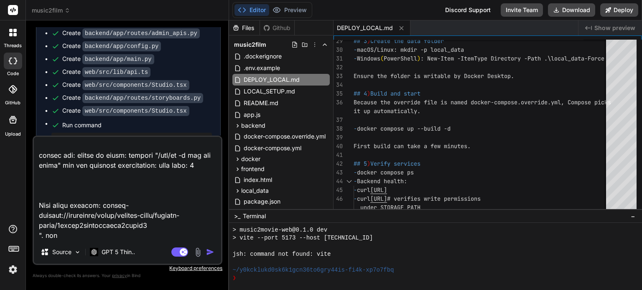
type textarea "whe i run docker compose up --build -d i got these errors "C:\Users\USER\music2…"
type textarea "x"
type textarea "whe i run docker compose up --build -d i got these errors "C:\Users\USER\music2…"
type textarea "x"
type textarea "whe i run docker compose up --build -d i got these errors "C:\Users\USER\music2…"
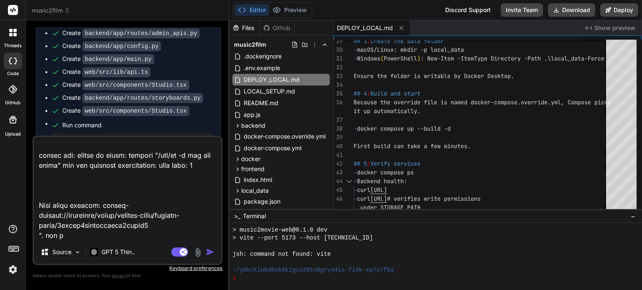
type textarea "x"
type textarea "whe i run docker compose up --build -d i got these errors "C:\Users\USER\music2…"
type textarea "x"
type textarea "whe i run docker compose up --build -d i got these errors "C:\Users\USER\music2…"
type textarea "x"
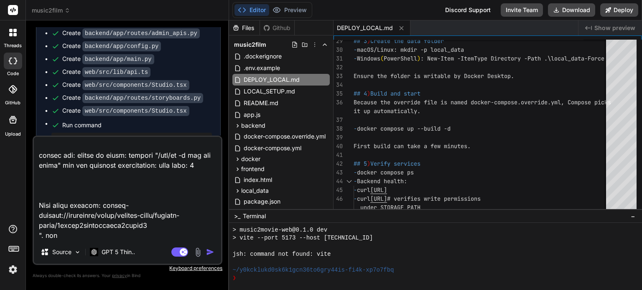
type textarea "whe i run docker compose up --build -d i got these errors "C:\Users\USER\music2…"
type textarea "x"
type textarea "whe i run docker compose up --build -d i got these errors "C:\Users\USER\music2…"
type textarea "x"
type textarea "whe i run docker compose up --build -d i got these errors "C:\Users\USER\music2…"
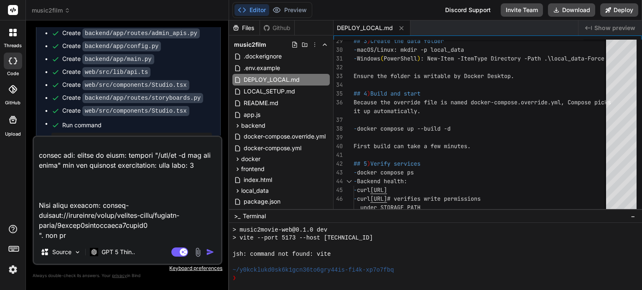
type textarea "x"
type textarea "whe i run docker compose up --build -d i got these errors "C:\Users\USER\music2…"
type textarea "x"
type textarea "whe i run docker compose up --build -d i got these errors "C:\Users\USER\music2…"
type textarea "x"
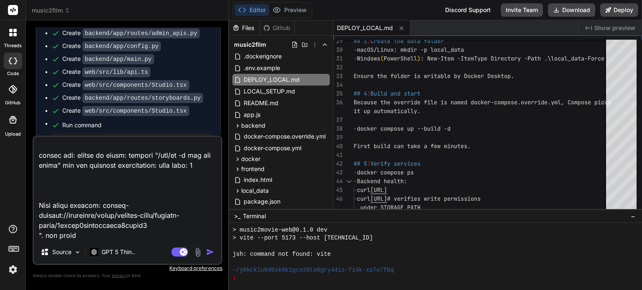
type textarea "whe i run docker compose up --build -d i got these errors "C:\Users\USER\music2…"
type textarea "x"
type textarea "whe i run docker compose up --build -d i got these errors "C:\Users\USER\music2…"
type textarea "x"
type textarea "whe i run docker compose up --build -d i got these errors "C:\Users\USER\music2…"
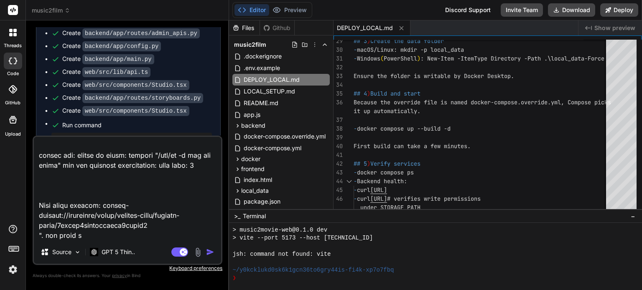
type textarea "x"
type textarea "whe i run docker compose up --build -d i got these errors "C:\Users\USER\music2…"
type textarea "x"
type textarea "whe i run docker compose up --build -d i got these errors "C:\Users\USER\music2…"
type textarea "x"
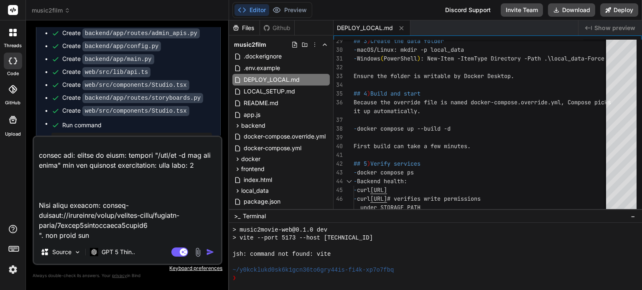
type textarea "whe i run docker compose up --build -d i got these errors "C:\Users\USER\music2…"
type textarea "x"
type textarea "whe i run docker compose up --build -d i got these errors "C:\Users\USER\music2…"
type textarea "x"
type textarea "whe i run docker compose up --build -d i got these errors "C:\Users\USER\music2…"
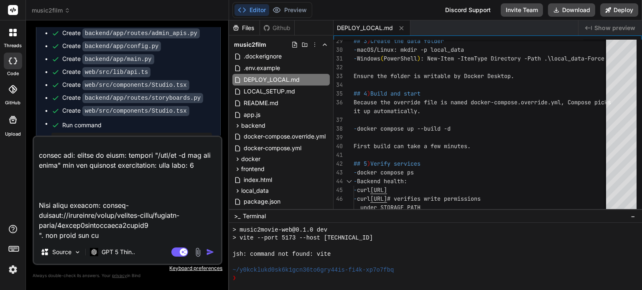
type textarea "x"
type textarea "whe i run docker compose up --build -d i got these errors "C:\Users\USER\music2…"
type textarea "x"
type textarea "whe i run docker compose up --build -d i got these errors "C:\Users\USER\music2…"
type textarea "x"
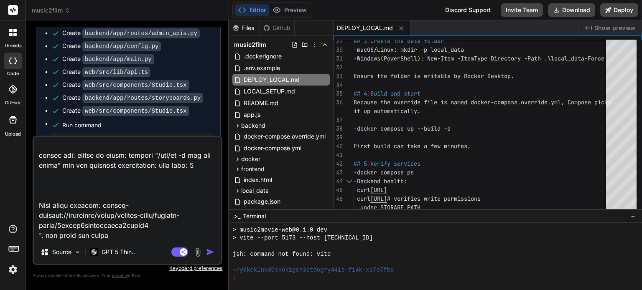
type textarea "whe i run docker compose up --build -d i got these errors "C:\Users\USER\music2…"
type textarea "x"
type textarea "whe i run docker compose up --build -d i got these errors "C:\Users\USER\music2…"
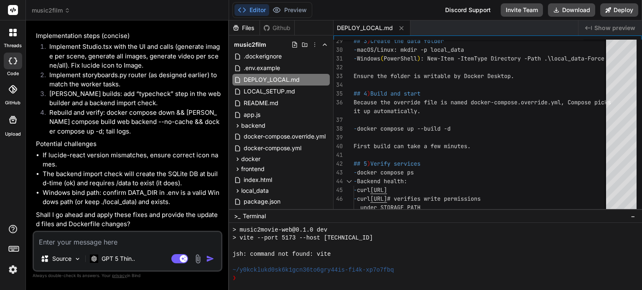
scroll to position [3690, 0]
click at [141, 246] on textarea at bounding box center [127, 239] width 187 height 15
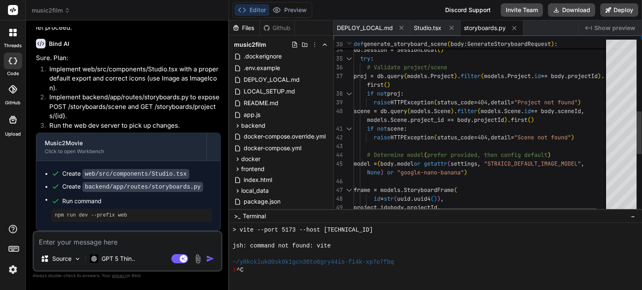
scroll to position [3875, 0]
click at [254, 12] on button "Editor" at bounding box center [251, 10] width 35 height 12
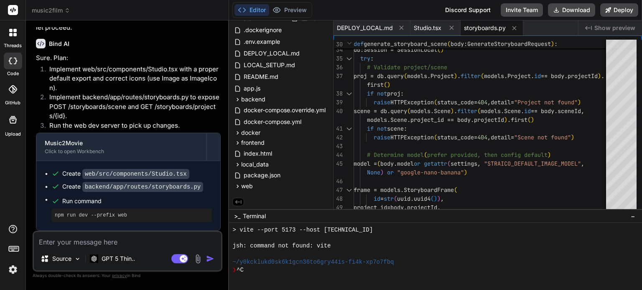
click at [306, 251] on div at bounding box center [430, 255] width 396 height 8
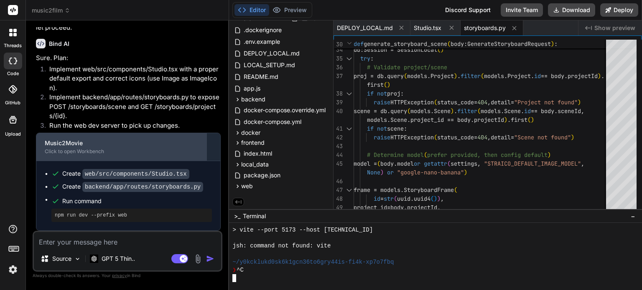
scroll to position [3916, 0]
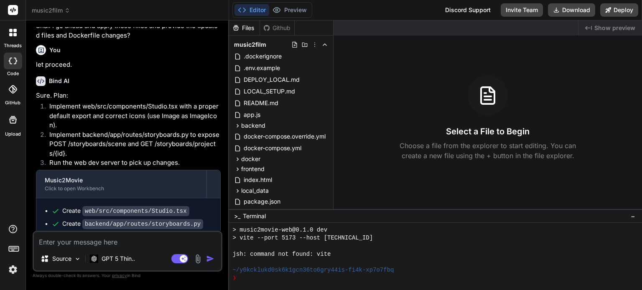
scroll to position [3196, 0]
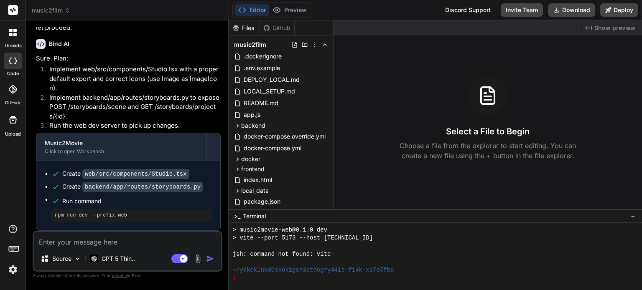
click at [256, 10] on button "Editor" at bounding box center [251, 10] width 35 height 12
click at [321, 9] on div "Editor Preview Disabled until preview for your project is generated Discord Sup…" at bounding box center [435, 10] width 413 height 20
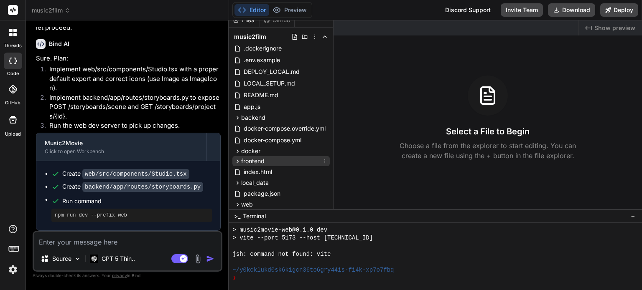
scroll to position [26, 0]
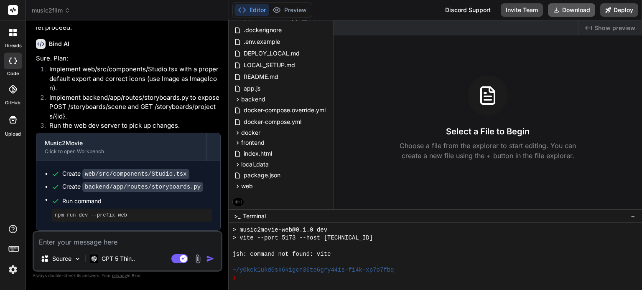
click at [578, 8] on button "Download" at bounding box center [571, 9] width 47 height 13
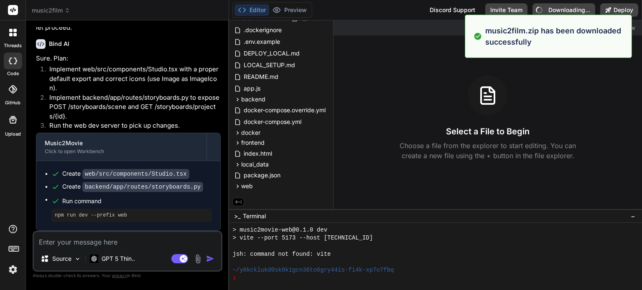
type textarea "x"
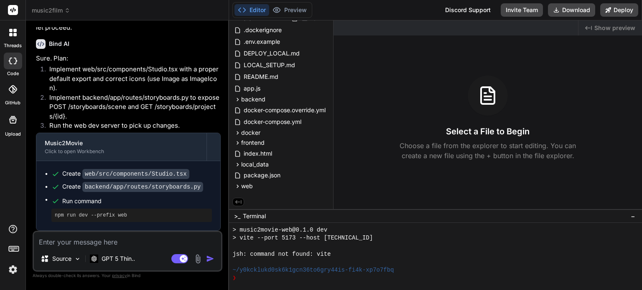
click at [117, 244] on textarea at bounding box center [127, 239] width 187 height 15
type textarea "i"
type textarea "x"
type textarea "it"
type textarea "x"
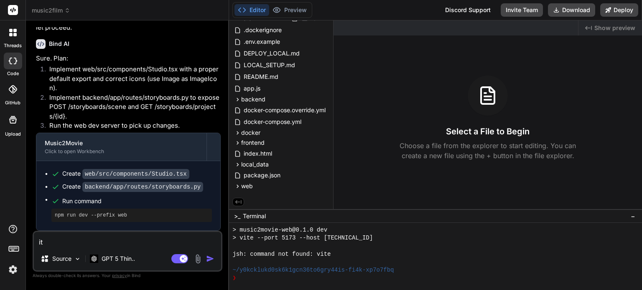
type textarea "it"
type textarea "x"
type textarea "it c"
type textarea "x"
type textarea "it ca"
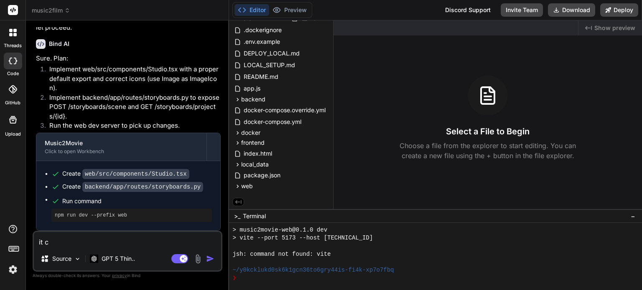
type textarea "x"
type textarea "it can"
type textarea "x"
type textarea "it [PERSON_NAME]"
type textarea "x"
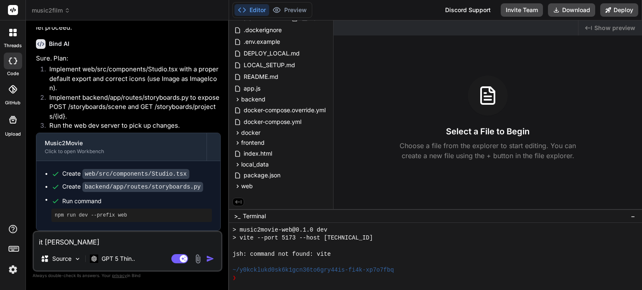
type textarea "it canno"
type textarea "x"
type textarea "it cannot"
type textarea "x"
type textarea "it cannot"
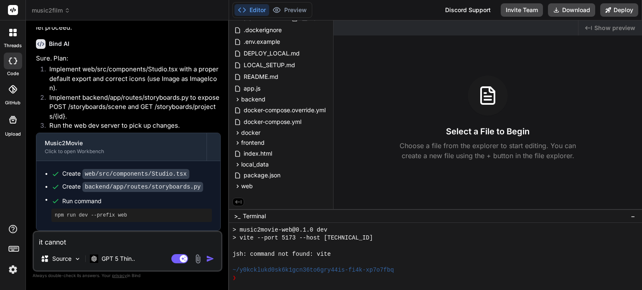
type textarea "x"
type textarea "it cannot g"
type textarea "x"
type textarea "it cannot ge"
type textarea "x"
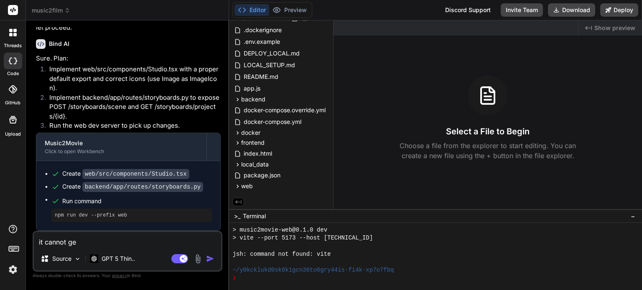
type textarea "it cannot gen"
type textarea "x"
type textarea "it cannot gene"
type textarea "x"
type textarea "it cannot gener"
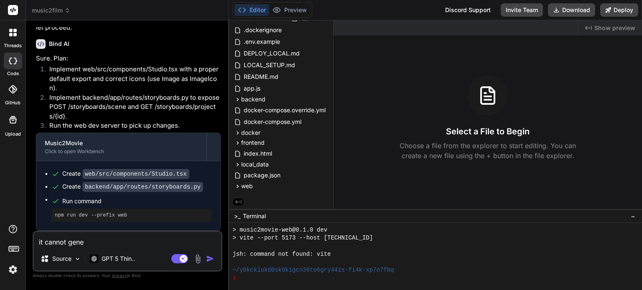
type textarea "x"
type textarea "it cannot genera"
type textarea "x"
type textarea "it cannot generae"
type textarea "x"
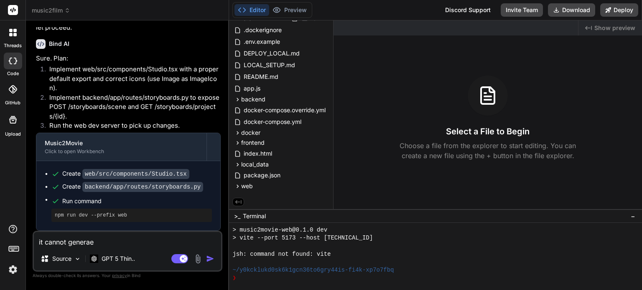
type textarea "it cannot generae"
type textarea "x"
type textarea "it cannot generae"
type textarea "x"
type textarea "it cannot genera"
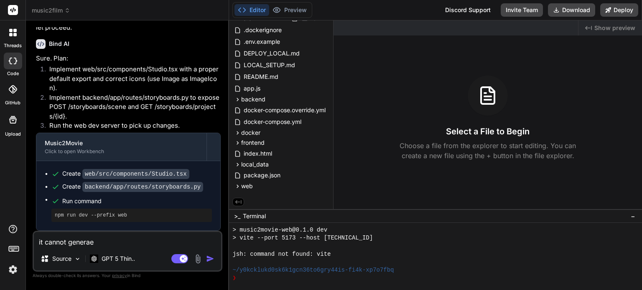
type textarea "x"
type textarea "it cannot generat"
type textarea "x"
type textarea "it cannot generate"
type textarea "x"
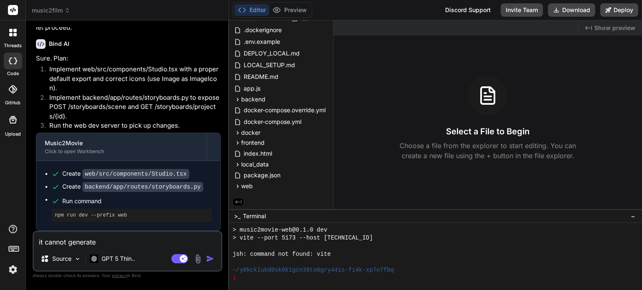
type textarea "it cannot generate"
type textarea "x"
type textarea "it cannot generate t"
type textarea "x"
type textarea "it cannot generate th"
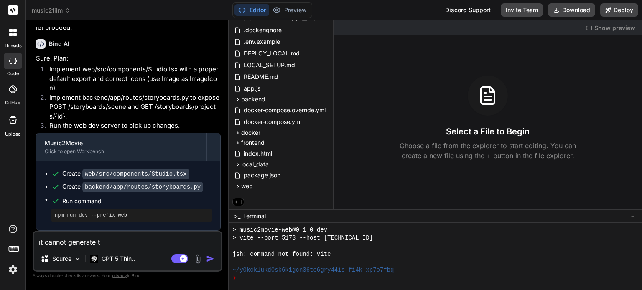
type textarea "x"
type textarea "it cannot generate the"
type textarea "x"
type textarea "it cannot generate the"
type textarea "x"
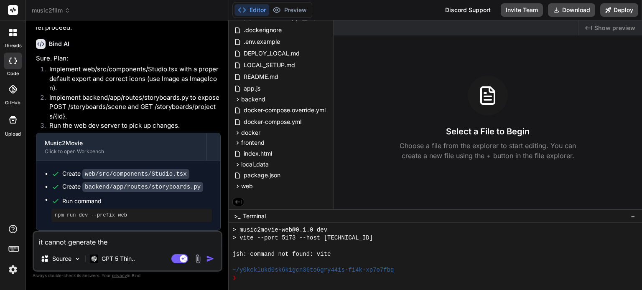
type textarea "it cannot generate the i"
type textarea "x"
type textarea "it cannot generate the im"
type textarea "x"
type textarea "it cannot generate the ima"
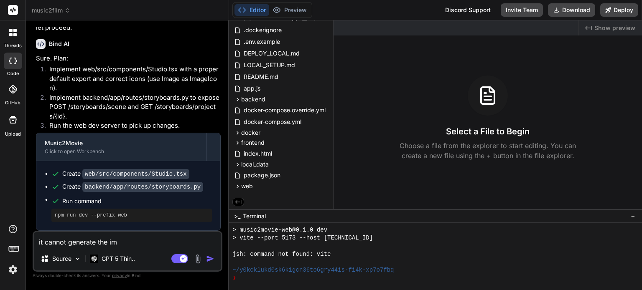
type textarea "x"
type textarea "it cannot generate the imag"
type textarea "x"
type textarea "it cannot generate the image"
type textarea "x"
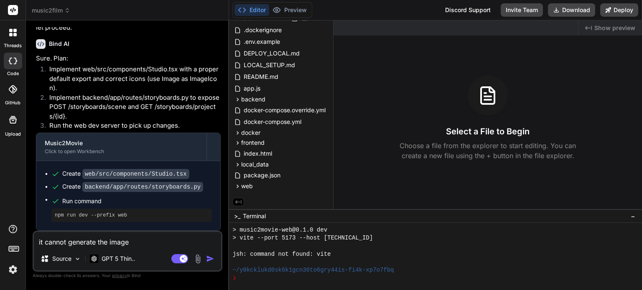
type textarea "it cannot generate the image."
type textarea "x"
type textarea "it cannot generate the image."
type textarea "x"
type textarea "it cannot generate the image. i"
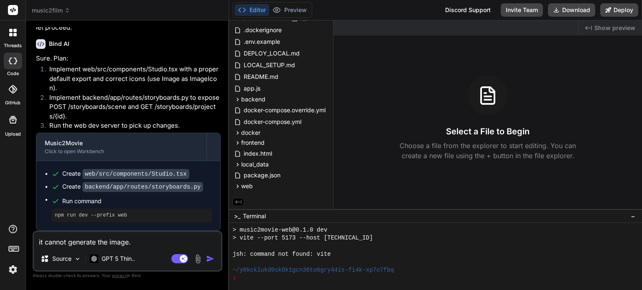
type textarea "x"
type textarea "it cannot generate the image. i"
type textarea "x"
type textarea "it cannot generate the image. i f"
type textarea "x"
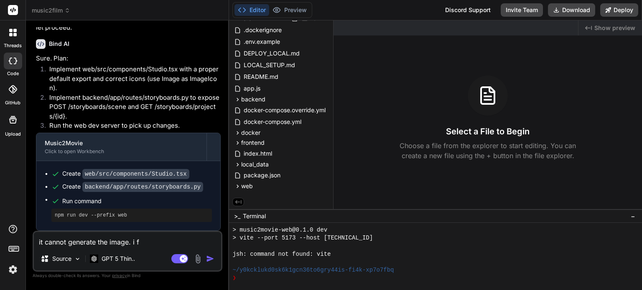
type textarea "it cannot generate the image. i fo"
type textarea "x"
type textarea "it cannot generate the image. i fou"
type textarea "x"
type textarea "it cannot generate the image. i foun"
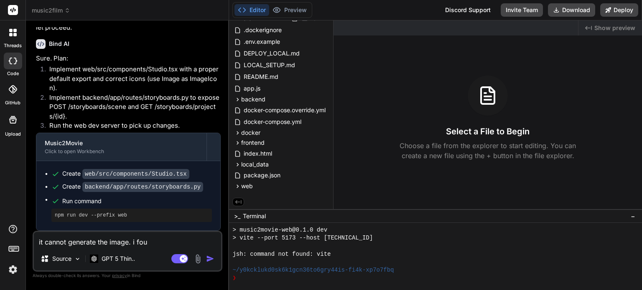
type textarea "x"
type textarea "it cannot generate the image. i found"
type textarea "x"
type textarea "it cannot generate the image. i found"
type textarea "x"
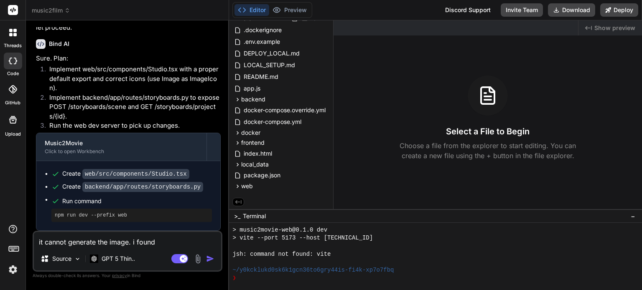
type textarea "it cannot generate the image. i found a"
type textarea "x"
type textarea "it cannot generate the image. i found al"
type textarea "x"
type textarea "it cannot generate the image. i found alo"
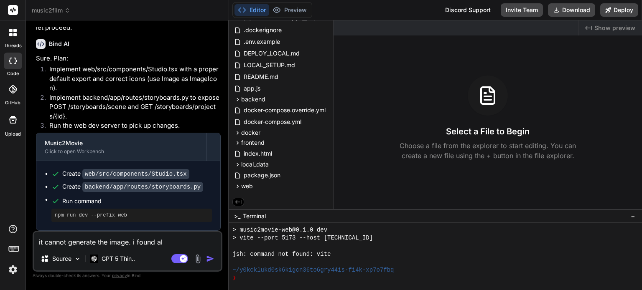
type textarea "x"
type textarea "it cannot generate the image. i found alot"
type textarea "x"
type textarea "it cannot generate the image. i found [GEOGRAPHIC_DATA]"
type textarea "x"
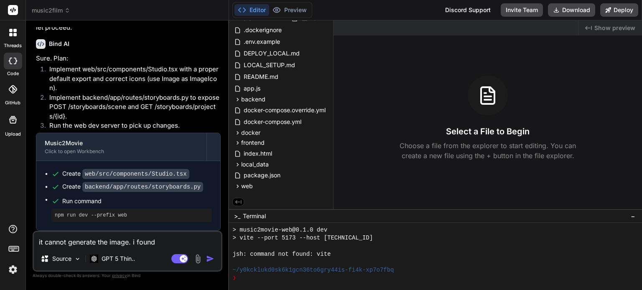
type textarea "it cannot generate the image. i found alot"
type textarea "x"
type textarea "it cannot generate the image. i found alot"
type textarea "x"
type textarea "it cannot generate the image. i found alot o"
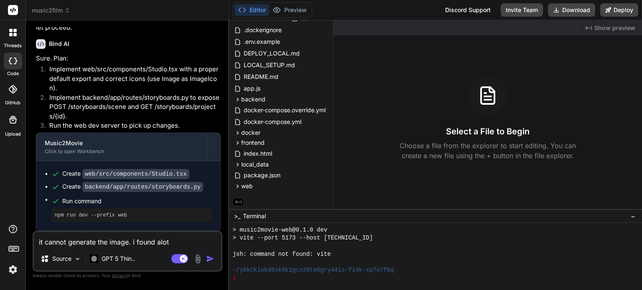
type textarea "x"
type textarea "it cannot generate the image. i found alot of"
type textarea "x"
type textarea "it cannot generate the image. i found alot of"
type textarea "x"
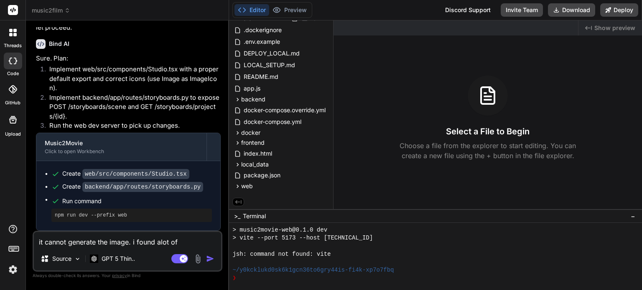
type textarea "it cannot generate the image. i found alot of e"
type textarea "x"
type textarea "it cannot generate the image. i found alot of er"
type textarea "x"
type textarea "it cannot generate the image. i found alot of ero"
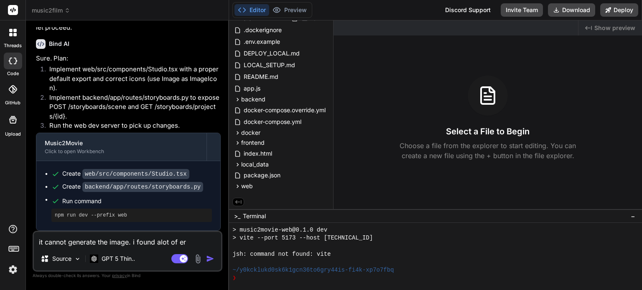
type textarea "x"
type textarea "it cannot generate the image. i found alot of er"
type textarea "x"
type textarea "it cannot generate the image. i found alot of err"
type textarea "x"
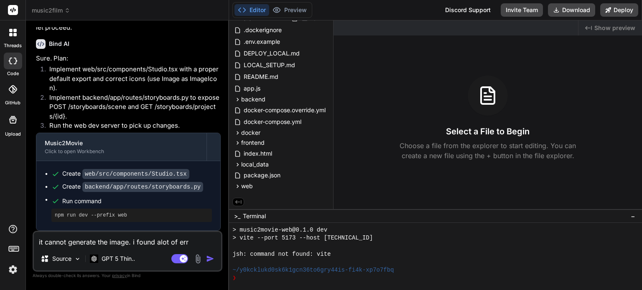
type textarea "it cannot generate the image. i found alot of erro"
type textarea "x"
type textarea "it cannot generate the image. i found alot of error"
type textarea "x"
type textarea "it cannot generate the image. i found alot of errors"
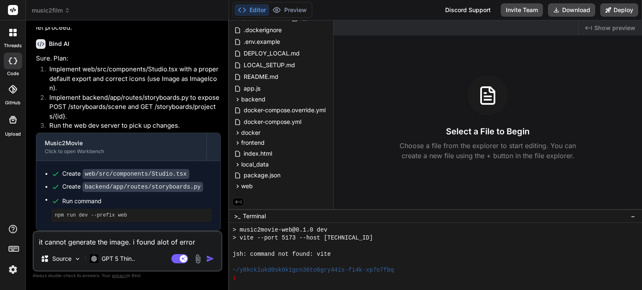
type textarea "x"
type textarea "it cannot generate the image. i found alot of errors"
type textarea "x"
type textarea "it cannot generate the image. i found alot of errors l"
type textarea "x"
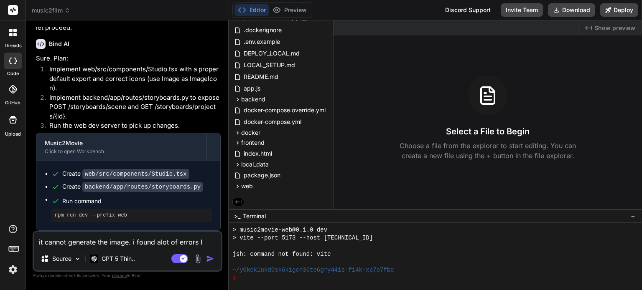
type textarea "it cannot generate the image. i found alot of errors li"
type textarea "x"
type textarea "it cannot generate the image. i found alot of errors lik"
type textarea "x"
type textarea "it cannot generate the image. i found alot of errors like"
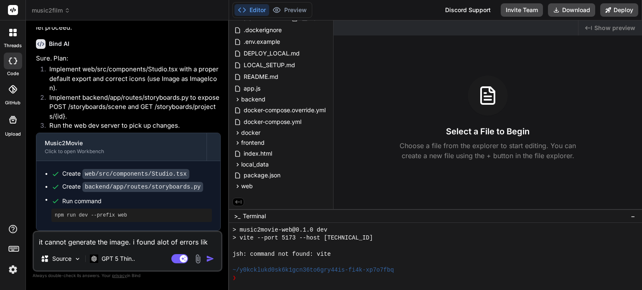
type textarea "x"
type textarea "it cannot generate the image. i found alot of errors like"
type textarea "x"
type textarea "it cannot generate the image. i found alot of errors like t"
type textarea "x"
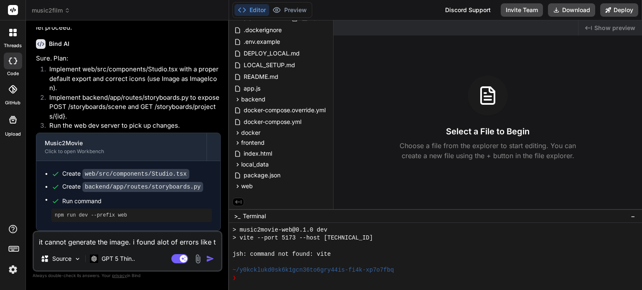
type textarea "it cannot generate the image. i found alot of errors like th"
type textarea "x"
type textarea "it cannot generate the image. i found alot of errors like thi"
type textarea "x"
type textarea "it cannot generate the image. i found alot of errors like this"
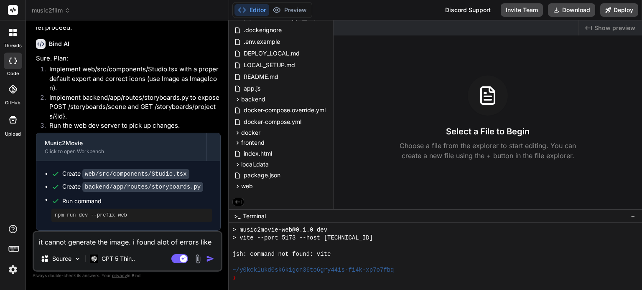
type textarea "x"
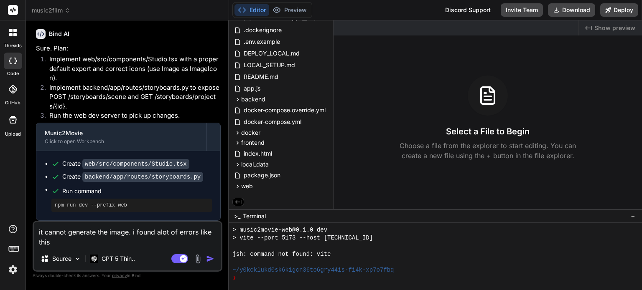
type textarea "it cannot generate the image. i found alot of errors like this"
type textarea "x"
type textarea "it cannot generate the image. i found alot of errors like this i"
type textarea "x"
type textarea "it cannot generate the image. i found alot of errors like this in"
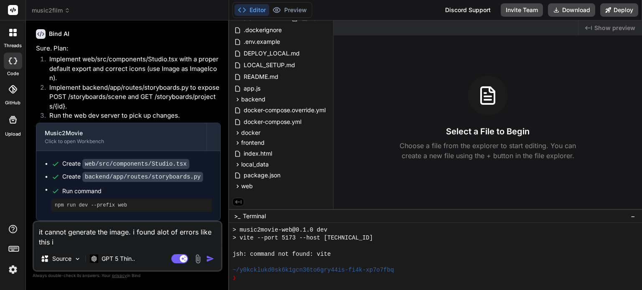
type textarea "x"
type textarea "it cannot generate the image. i found alot of errors like this in"
type textarea "x"
type textarea "it cannot generate the image. i found alot of errors like this in h"
type textarea "x"
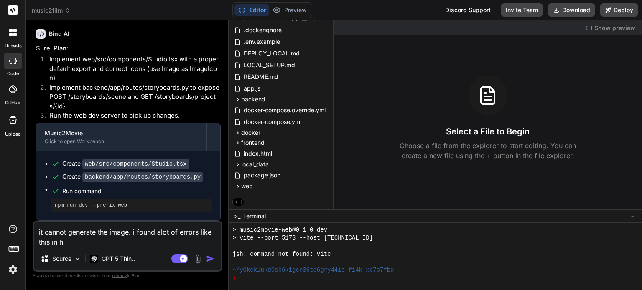
type textarea "it cannot generate the image. i found alot of errors like this in"
type textarea "x"
type textarea "it cannot generate the image. i found alot of errors like this in t"
type textarea "x"
type textarea "it cannot generate the image. i found alot of errors like this in th"
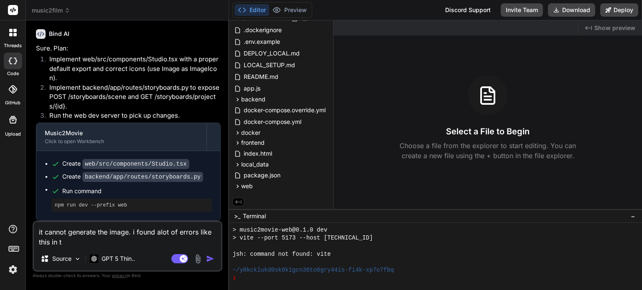
type textarea "x"
type textarea "it cannot generate the image. i found alot of errors like this in the"
type textarea "x"
type textarea "it cannot generate the image. i found alot of errors like this in the"
type textarea "x"
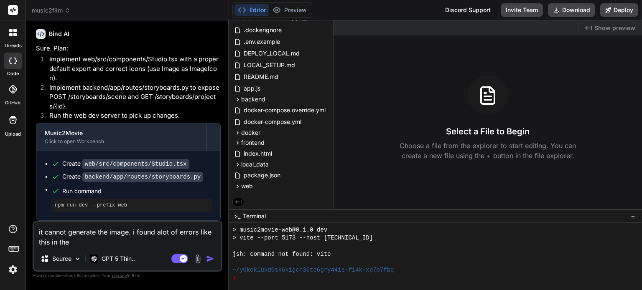
type textarea "it cannot generate the image. i found alot of errors like this in the l"
type textarea "x"
type textarea "it cannot generate the image. i found alot of errors like this in the lo"
type textarea "x"
type textarea "it cannot generate the image. i found alot of errors like this in the log"
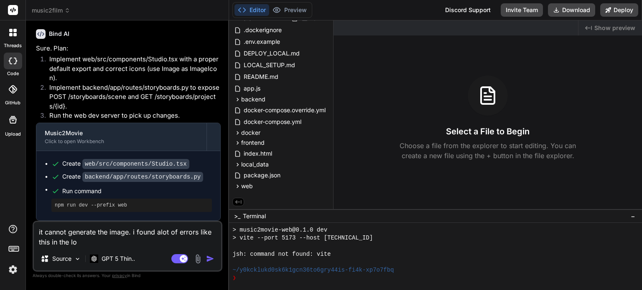
type textarea "x"
type textarea "it cannot generate the image. i found alot of errors like this in the log"
type textarea "x"
type textarea "it cannot generate the image. i found alot of errors like this in the log d"
type textarea "x"
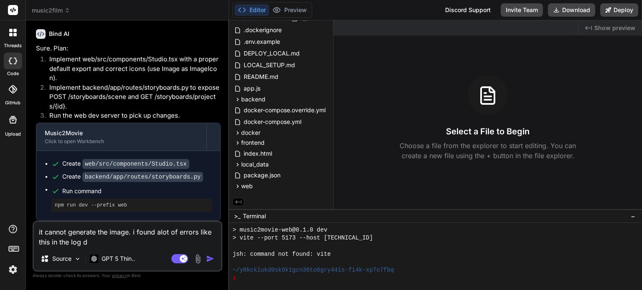
type textarea "it cannot generate the image. i found alot of errors like this in the log du"
type textarea "x"
type textarea "it cannot generate the image. i found alot of errors like this in the log dur"
type textarea "x"
type textarea "it cannot generate the image. i found alot of errors like this in the log duri"
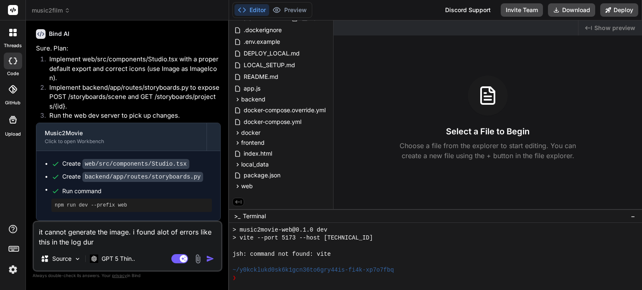
type textarea "x"
type textarea "it cannot generate the image. i found alot of errors like this in the log durin"
type textarea "x"
type textarea "it cannot generate the image. i found alot of errors like this in the log during"
type textarea "x"
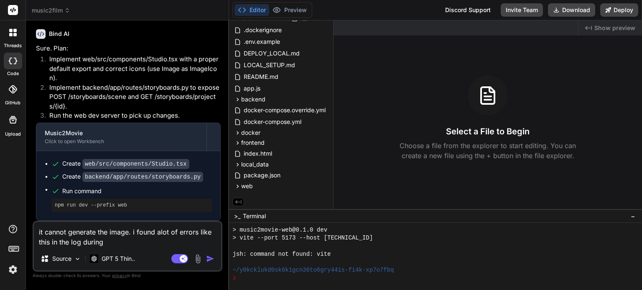
type textarea "it cannot generate the image. i found alot of errors like this in the log during"
type textarea "x"
type textarea "it cannot generate the image. i found alot of errors like this in the log durin…"
type textarea "x"
type textarea "it cannot generate the image. i found alot of errors like this in the log durin…"
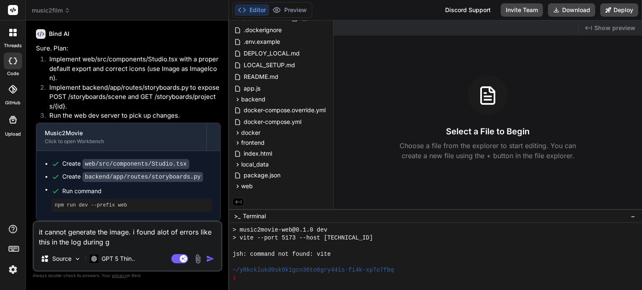
type textarea "x"
type textarea "it cannot generate the image. i found alot of errors like this in the log durin…"
type textarea "x"
type textarea "it cannot generate the image. i found alot of errors like this in the log durin…"
type textarea "x"
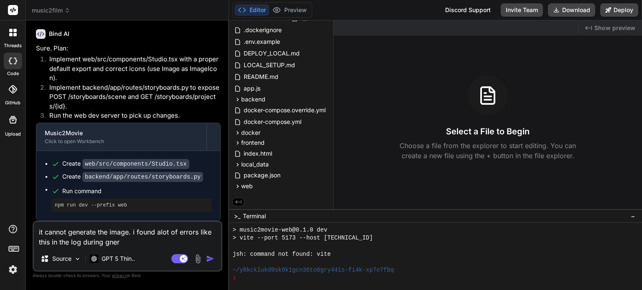
type textarea "it cannot generate the image. i found alot of errors like this in the log durin…"
type textarea "x"
type textarea "it cannot generate the image. i found alot of errors like this in the log durin…"
type textarea "x"
type textarea "it cannot generate the image. i found alot of errors like this in the log durin…"
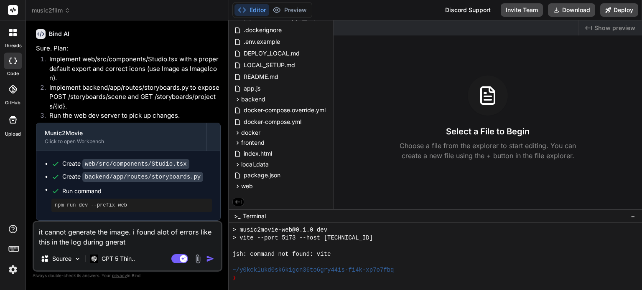
type textarea "x"
type textarea "it cannot generate the image. i found alot of errors like this in the log durin…"
type textarea "x"
type textarea "it cannot generate the image. i found alot of errors like this in the log durin…"
paste textarea "attribute \'textsize\''} worker-1 | [[DATE] 14:42:22,849: INFO/MainProcess] Tas…"
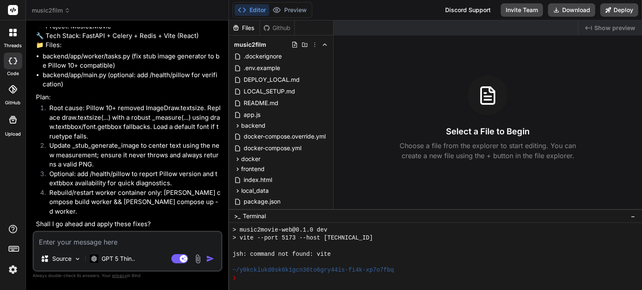
scroll to position [5779, 0]
click at [125, 247] on textarea at bounding box center [127, 239] width 187 height 15
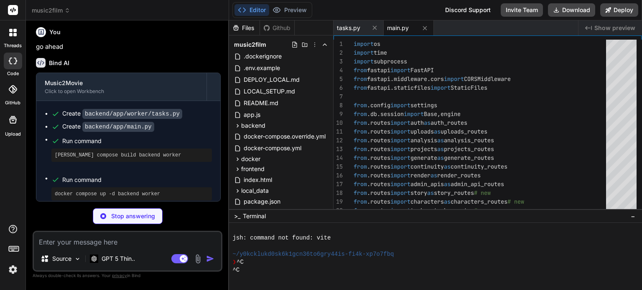
scroll to position [5957, 0]
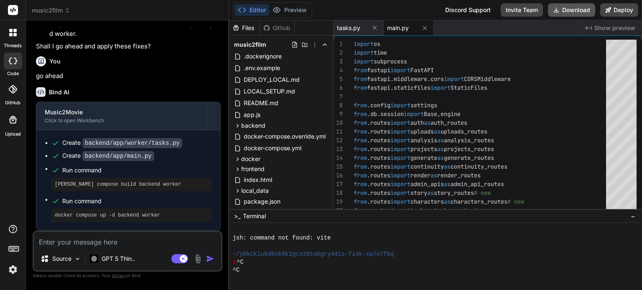
click at [584, 11] on button "Download" at bounding box center [571, 9] width 47 height 13
